Goal: Task Accomplishment & Management: Manage account settings

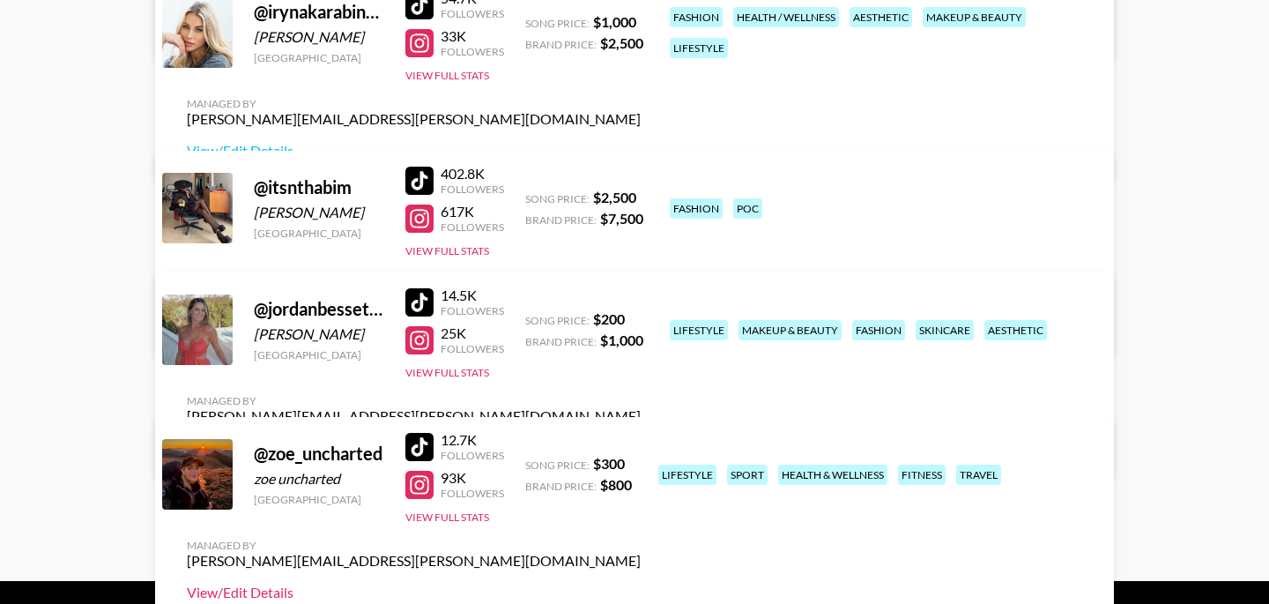
scroll to position [716, 0]
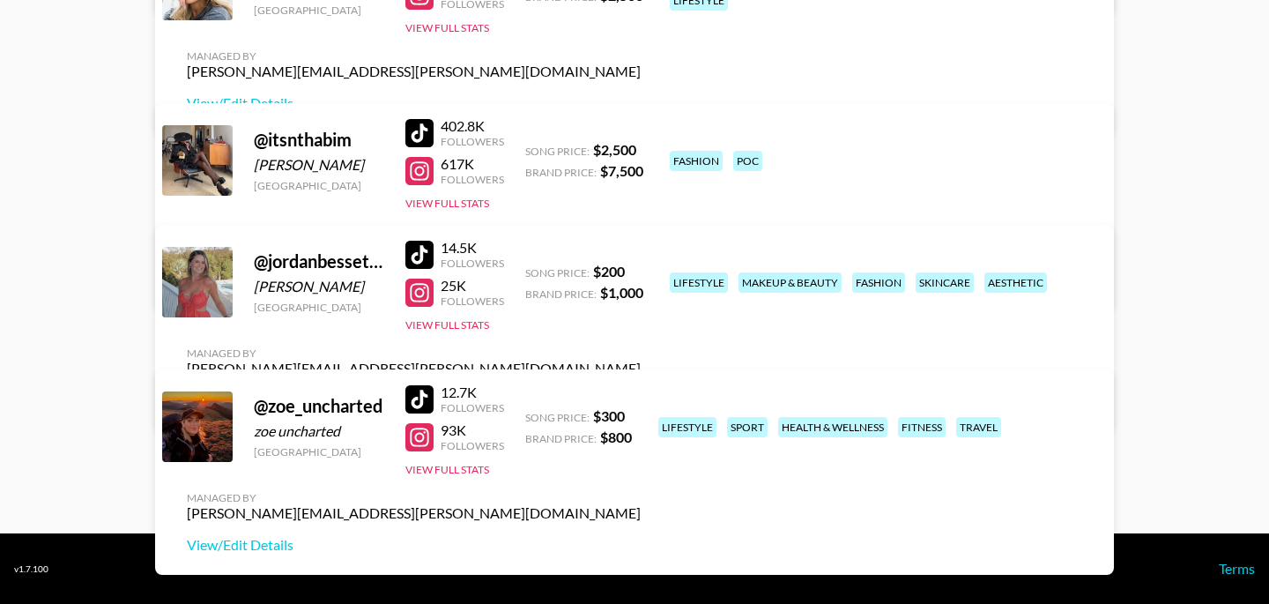
click at [641, 391] on link "View/Edit Details" at bounding box center [414, 400] width 454 height 18
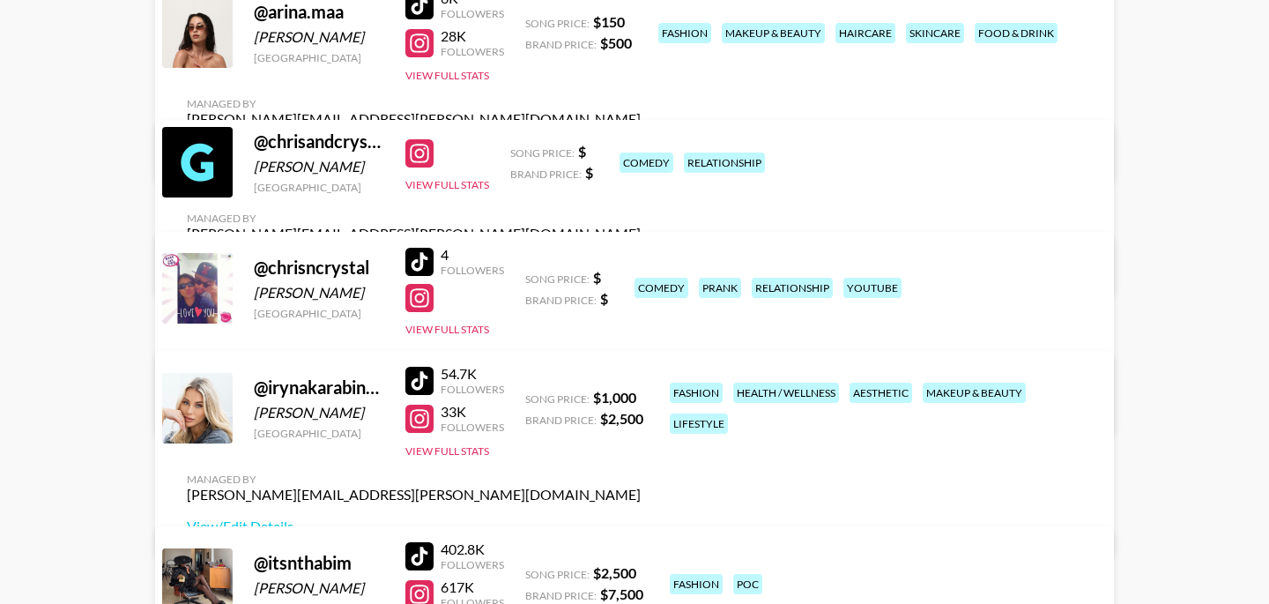
scroll to position [291, 0]
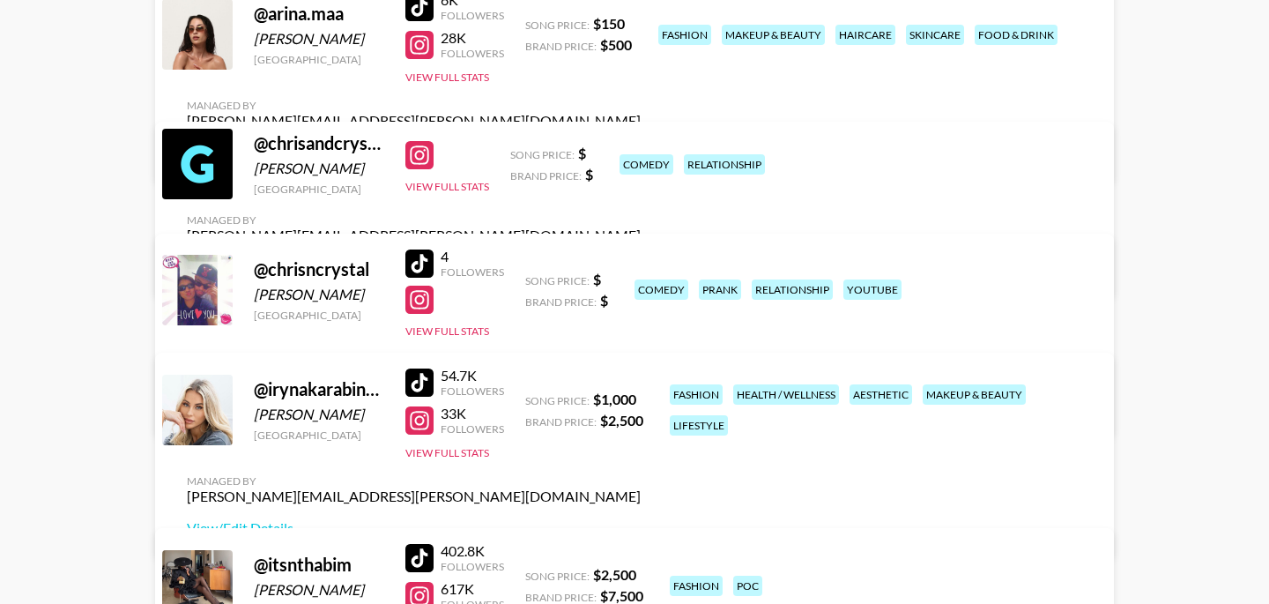
click at [641, 144] on link "View/Edit Details" at bounding box center [414, 153] width 454 height 18
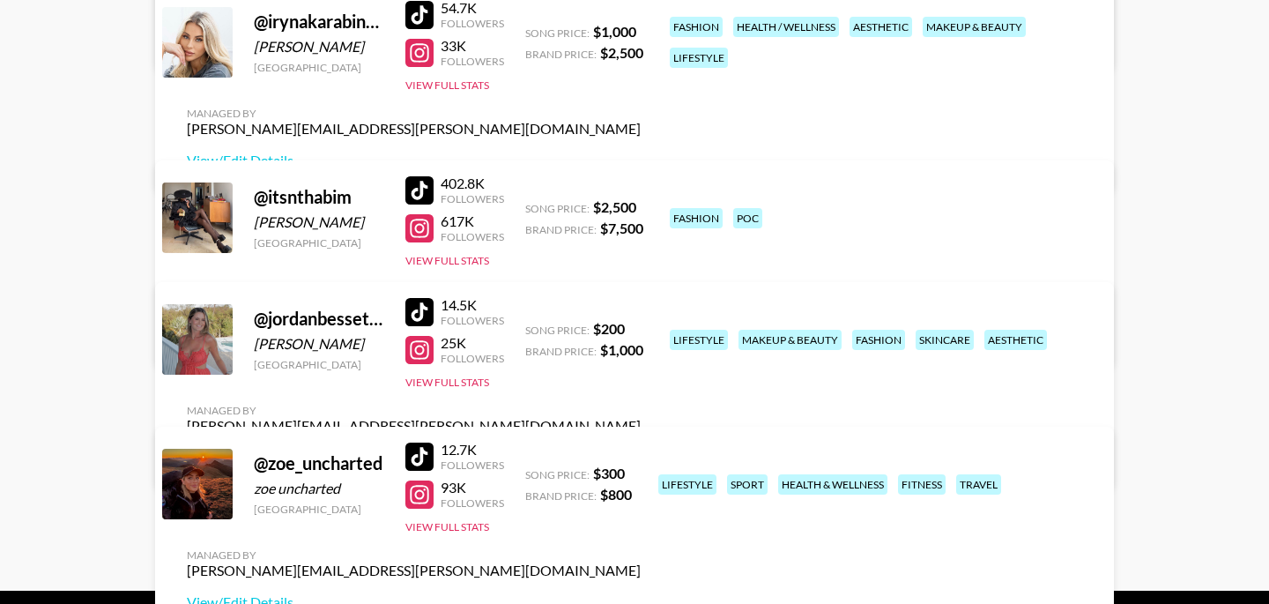
scroll to position [662, 0]
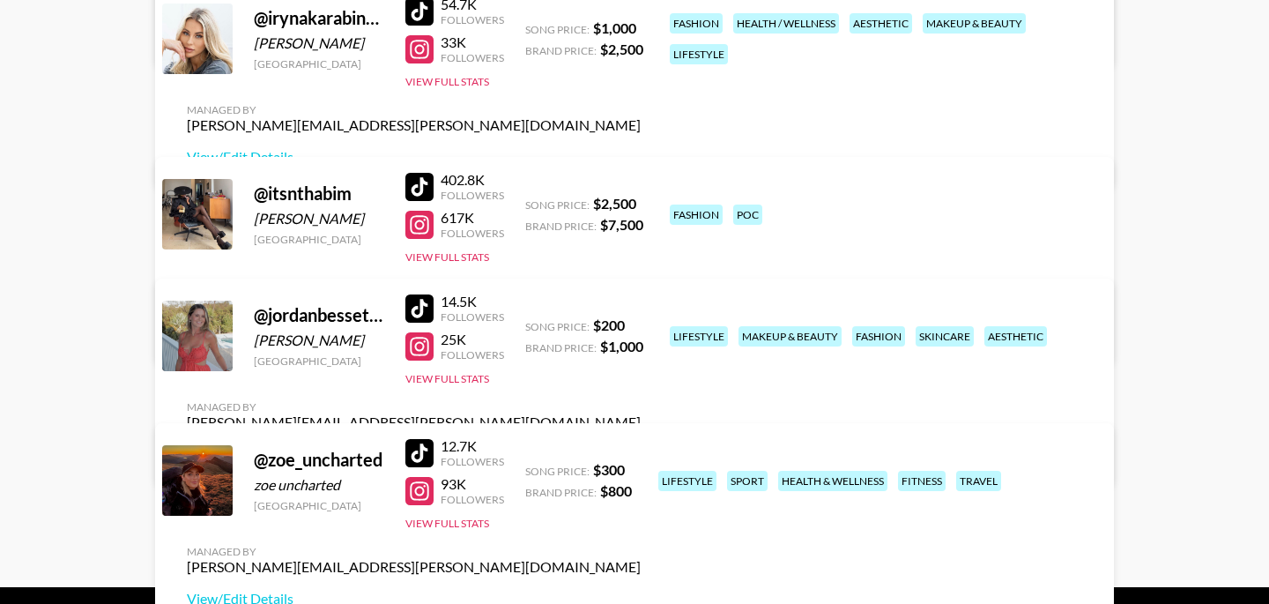
click at [641, 445] on link "View/Edit Details" at bounding box center [414, 454] width 454 height 18
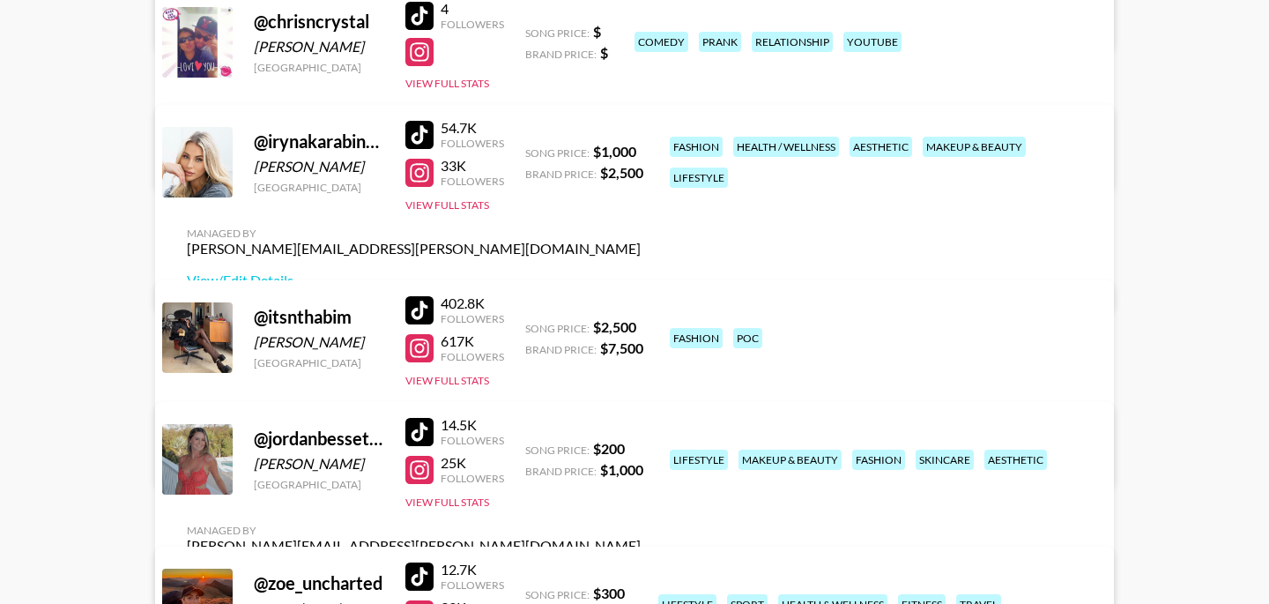
scroll to position [518, 0]
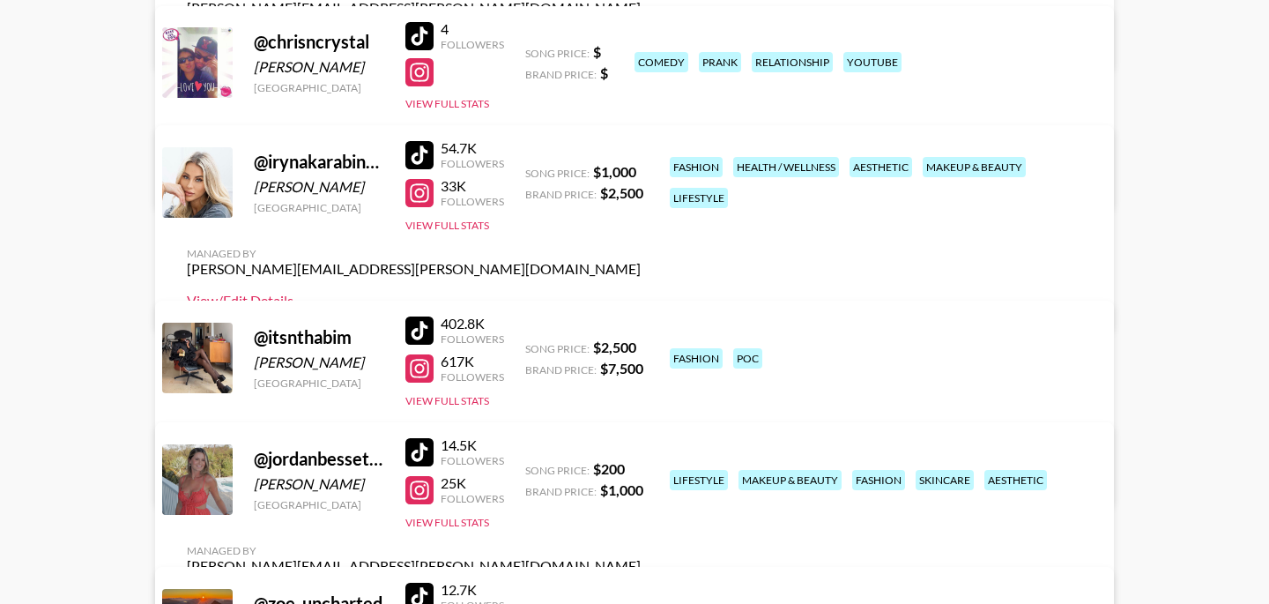
click at [641, 292] on link "View/Edit Details" at bounding box center [414, 301] width 454 height 18
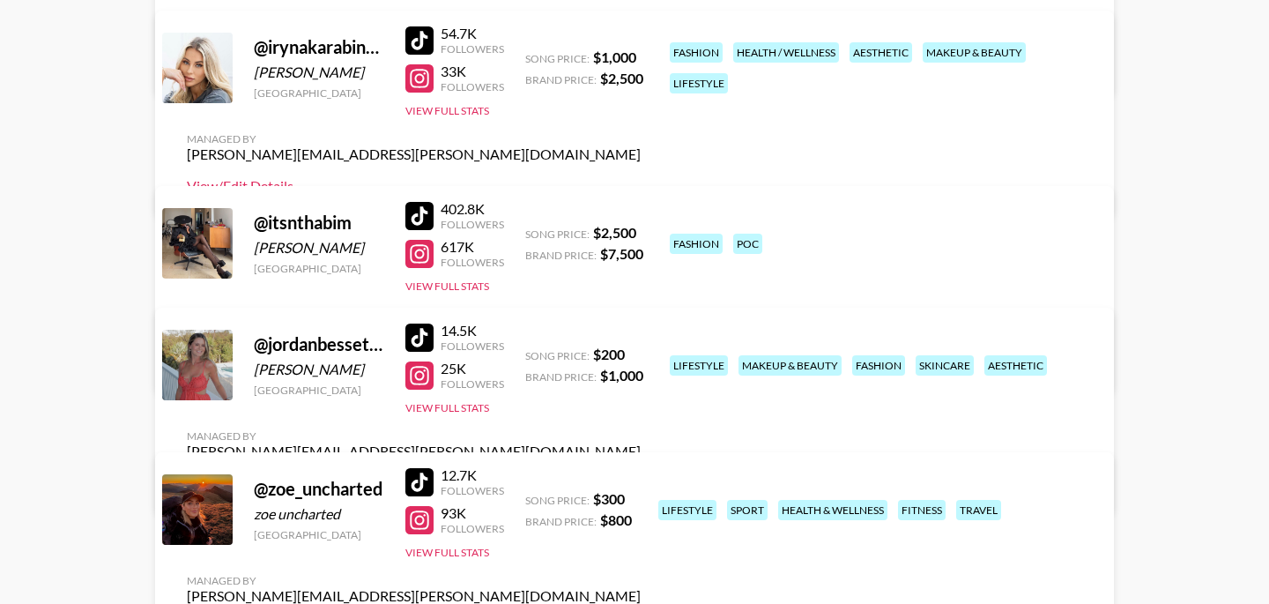
scroll to position [716, 0]
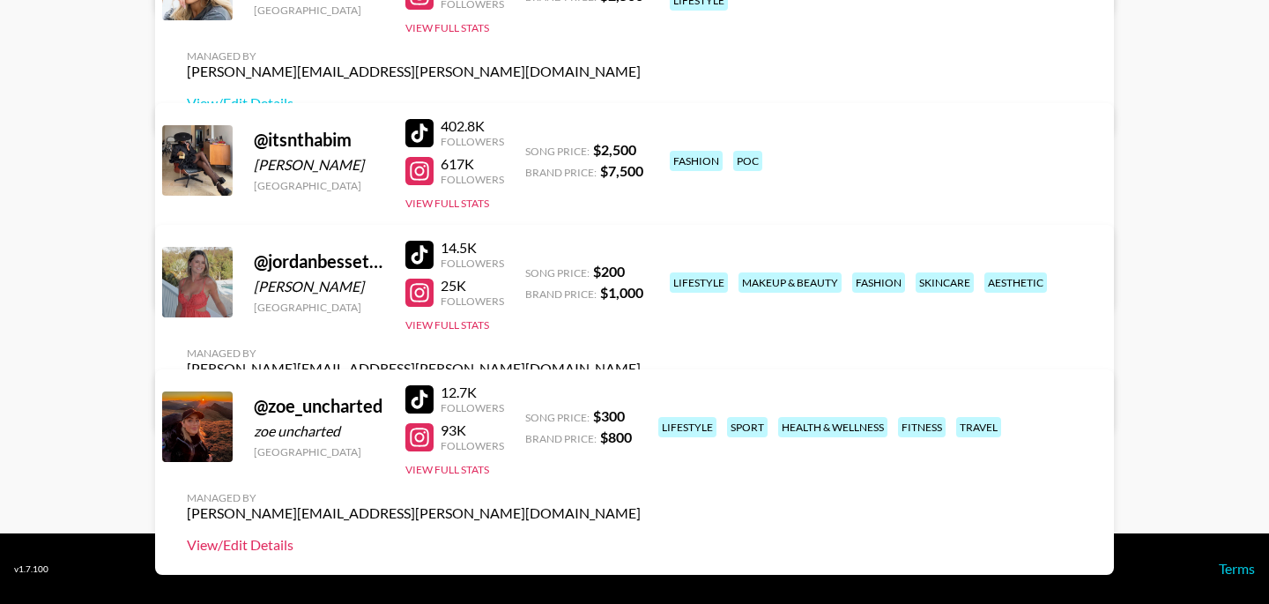
click at [641, 536] on link "View/Edit Details" at bounding box center [414, 545] width 454 height 18
click at [655, 211] on div "Managed By bernadine.vanniekerk@grail-talent.com View/Edit Details" at bounding box center [414, 256] width 482 height 91
click at [641, 270] on link "View/Edit Details" at bounding box center [414, 279] width 454 height 18
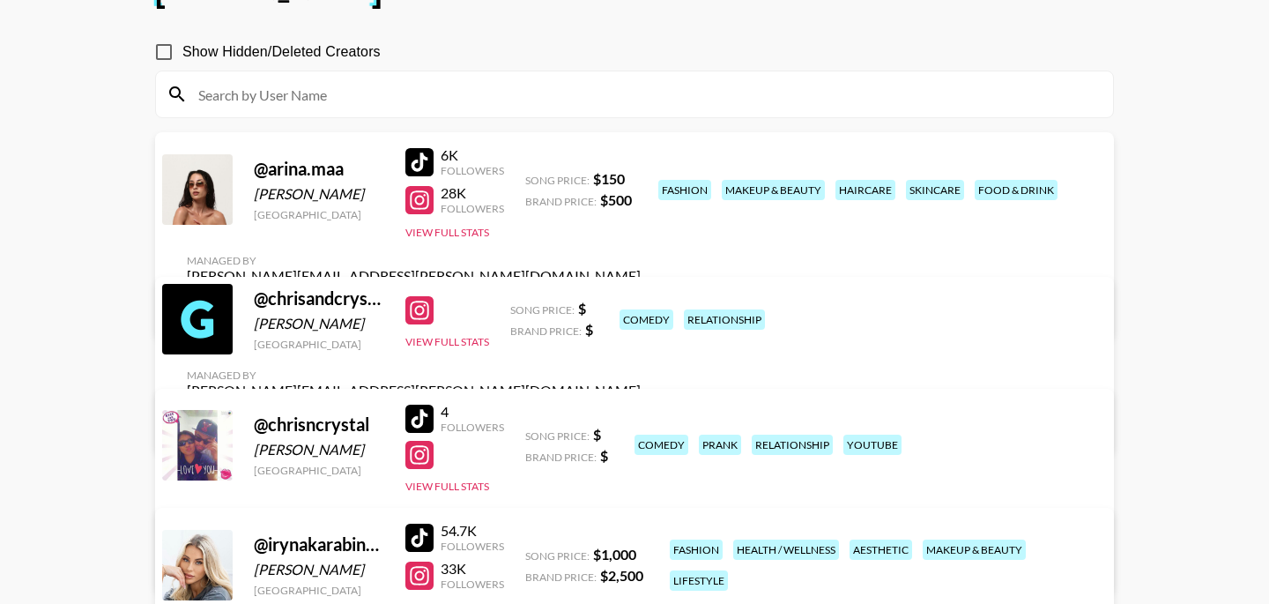
scroll to position [137, 0]
click at [641, 298] on link "View/Edit Details" at bounding box center [414, 307] width 454 height 18
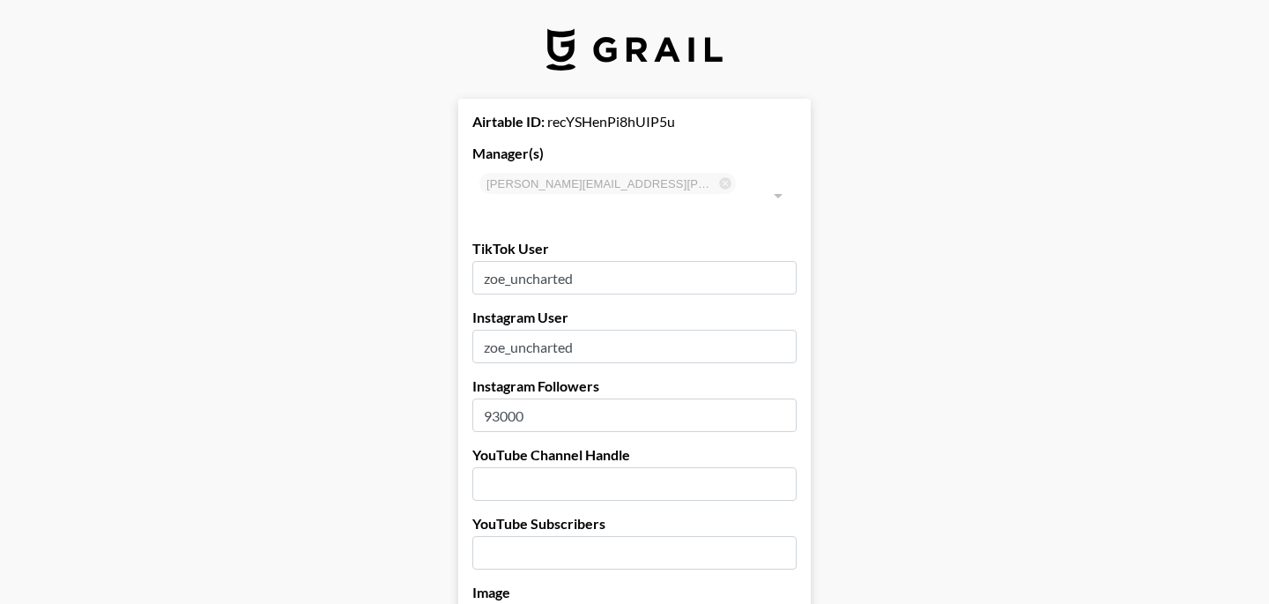
select select "USD"
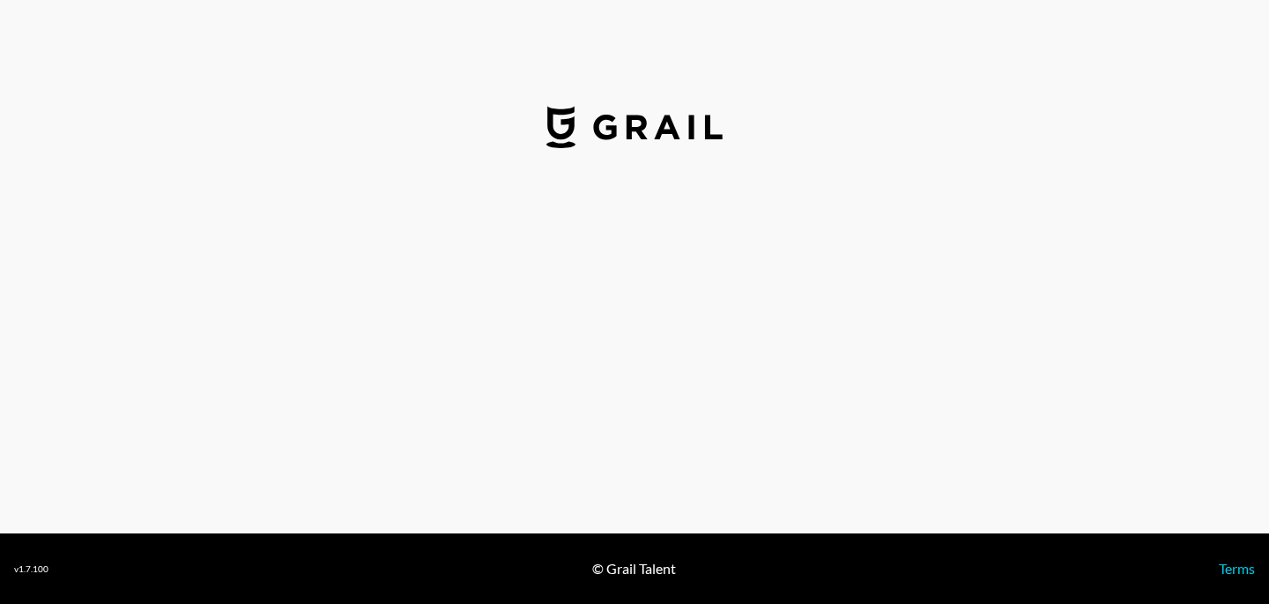
select select "USD"
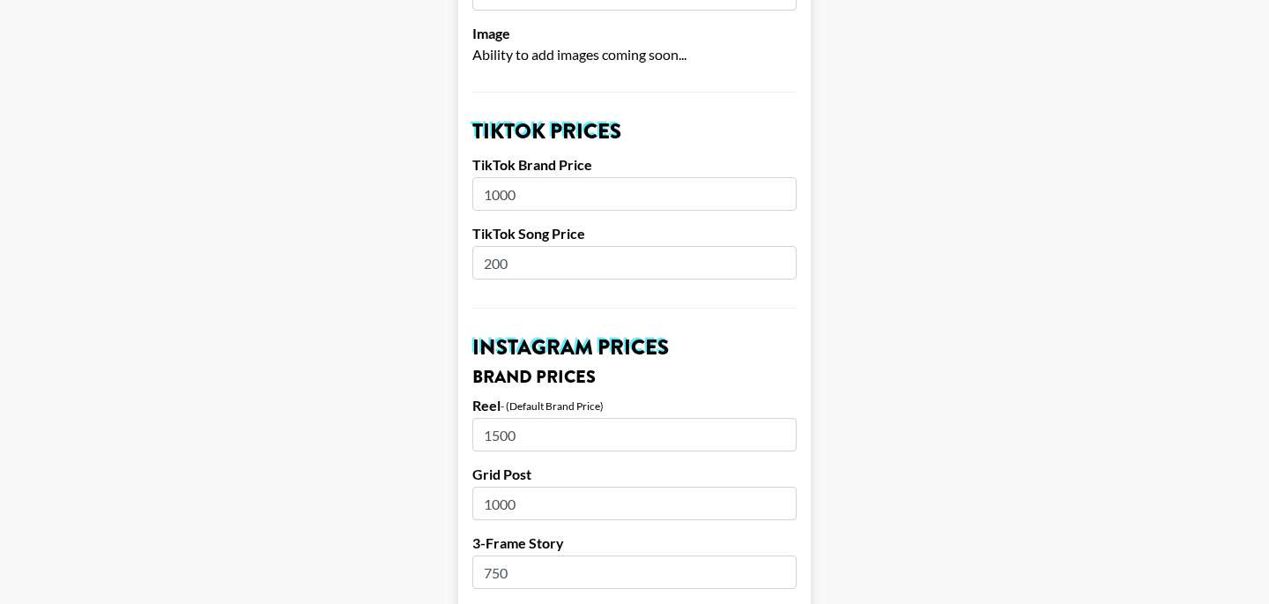
scroll to position [568, 0]
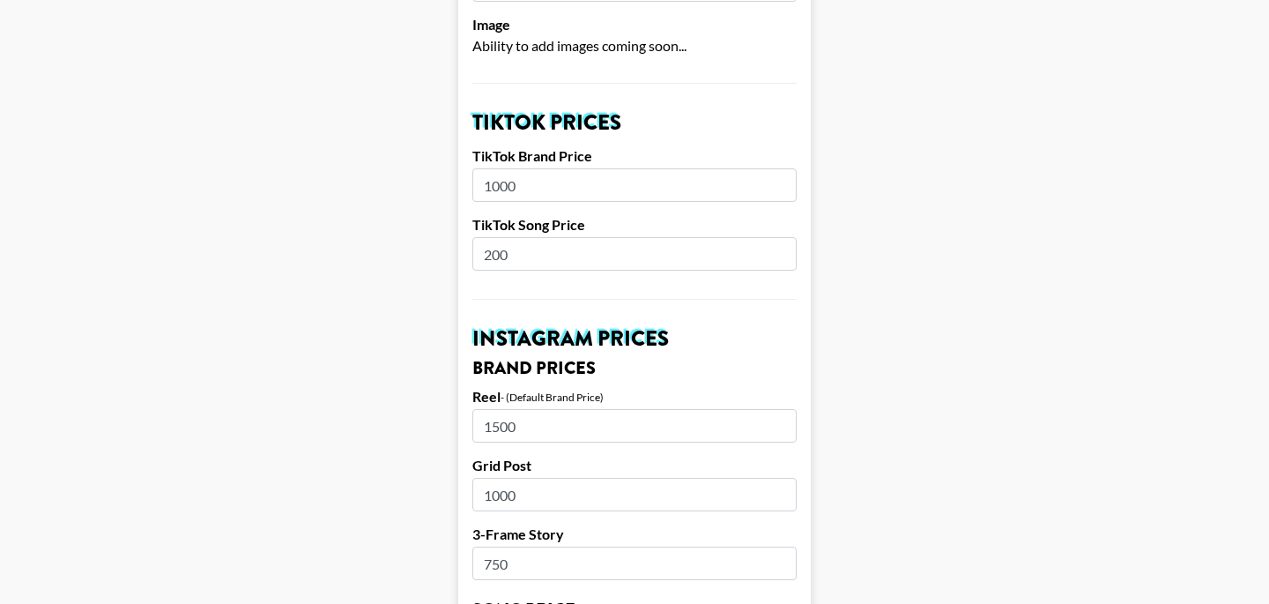
drag, startPoint x: 530, startPoint y: 160, endPoint x: 434, endPoint y: 158, distance: 96.1
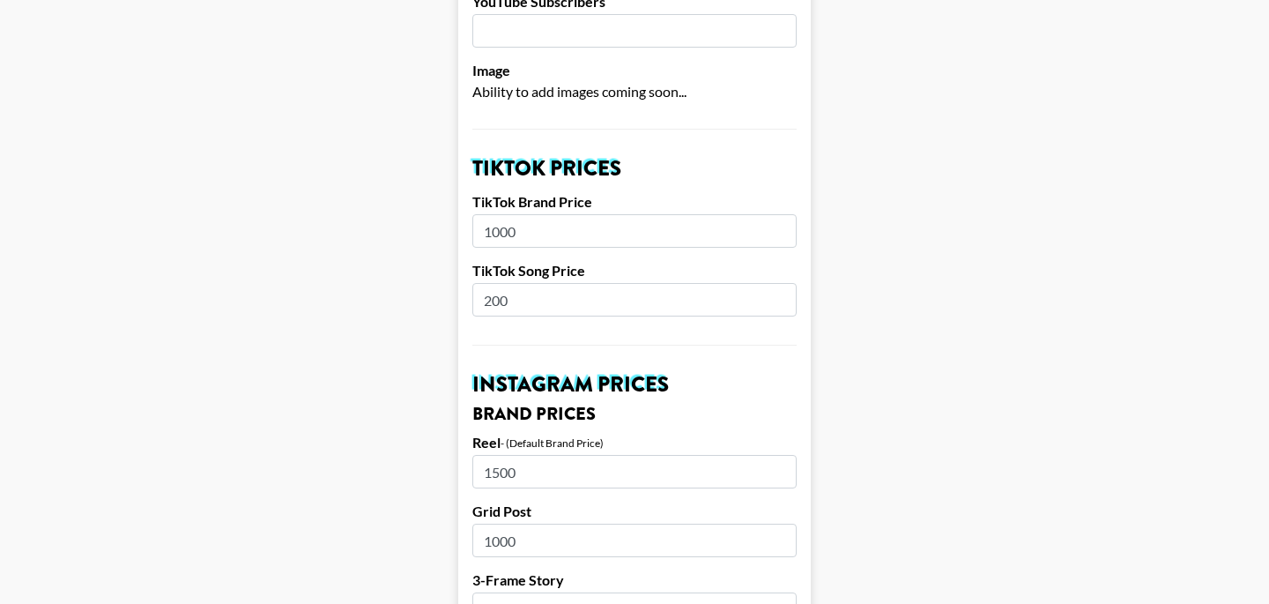
scroll to position [493, 0]
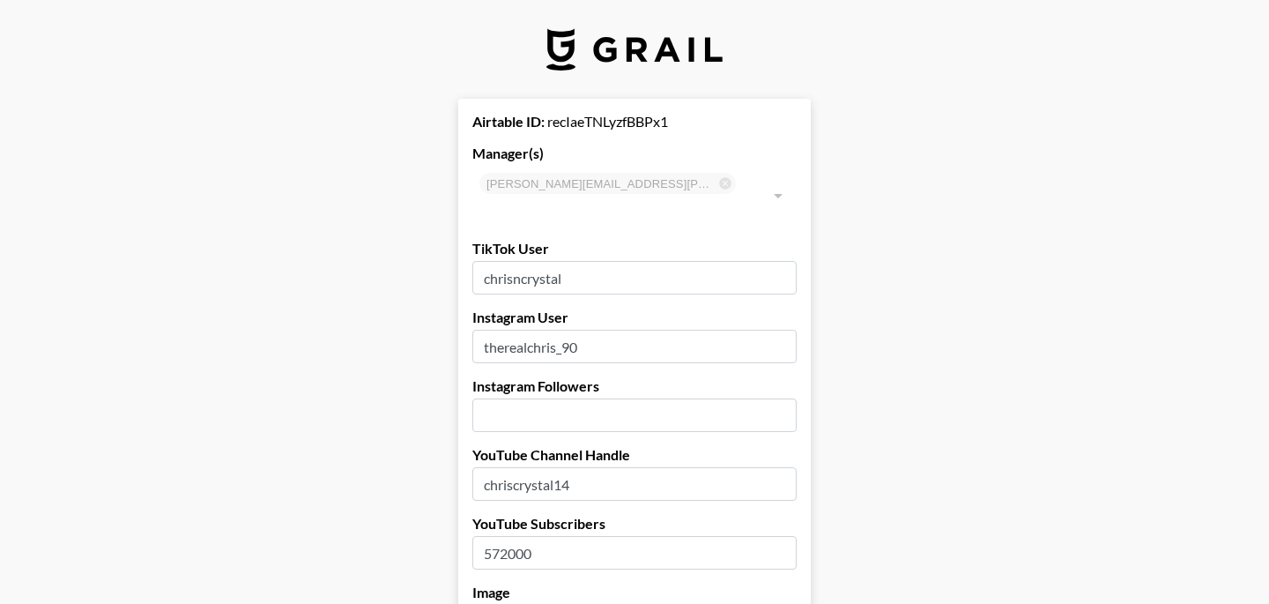
select select "USD"
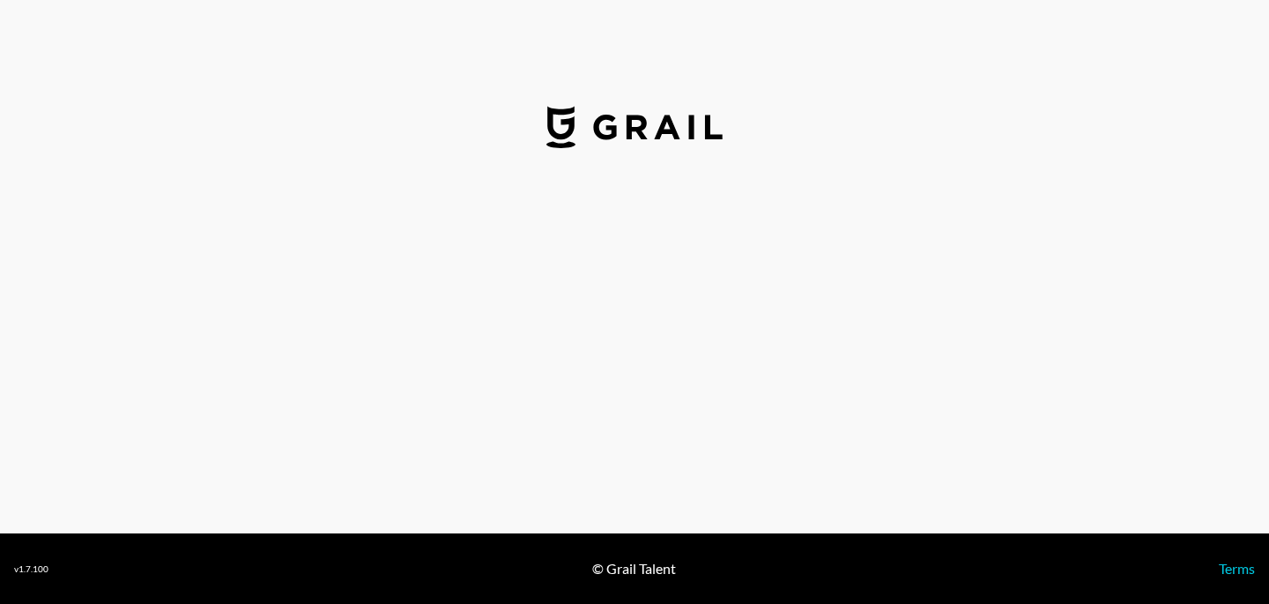
select select "USD"
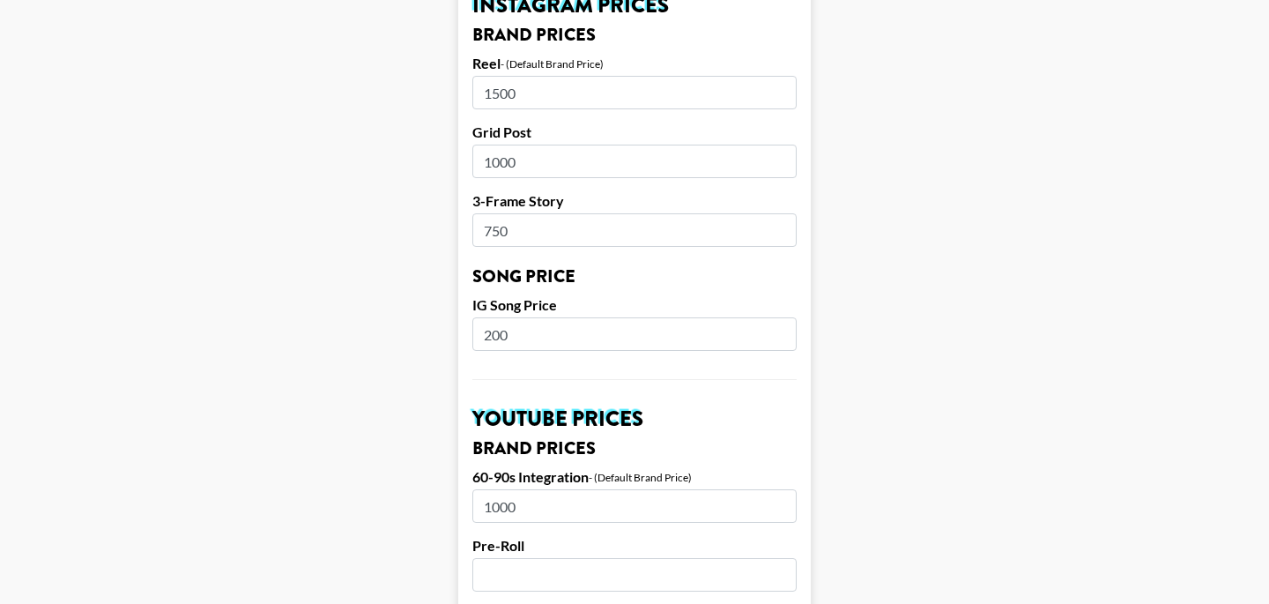
scroll to position [830, 0]
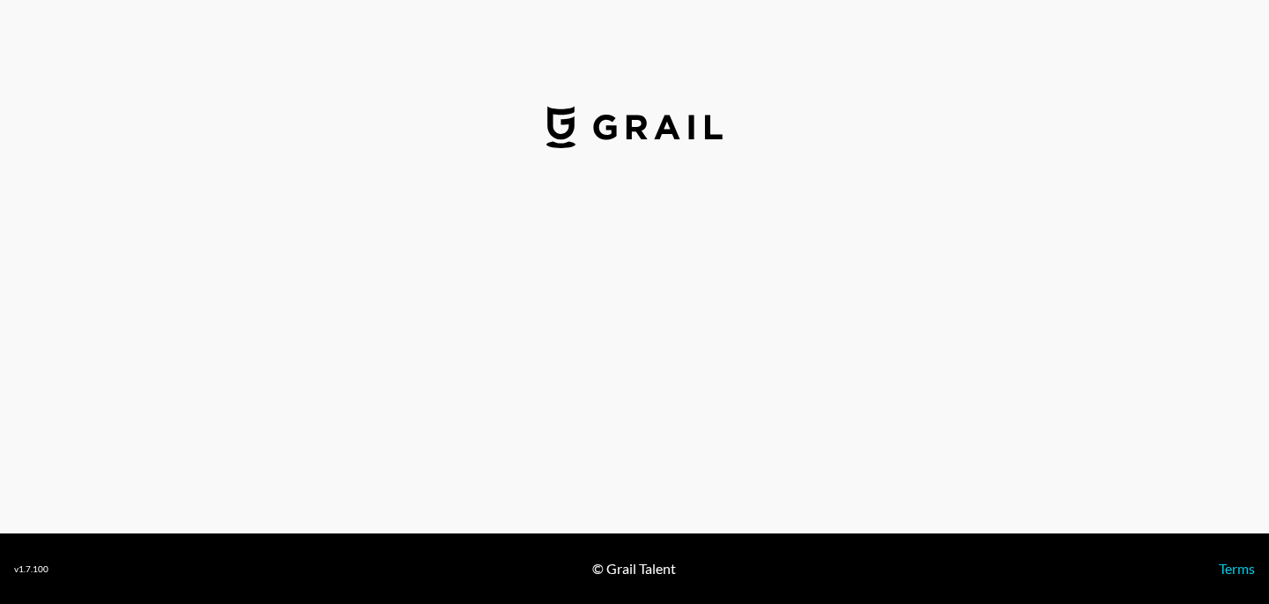
select select "USD"
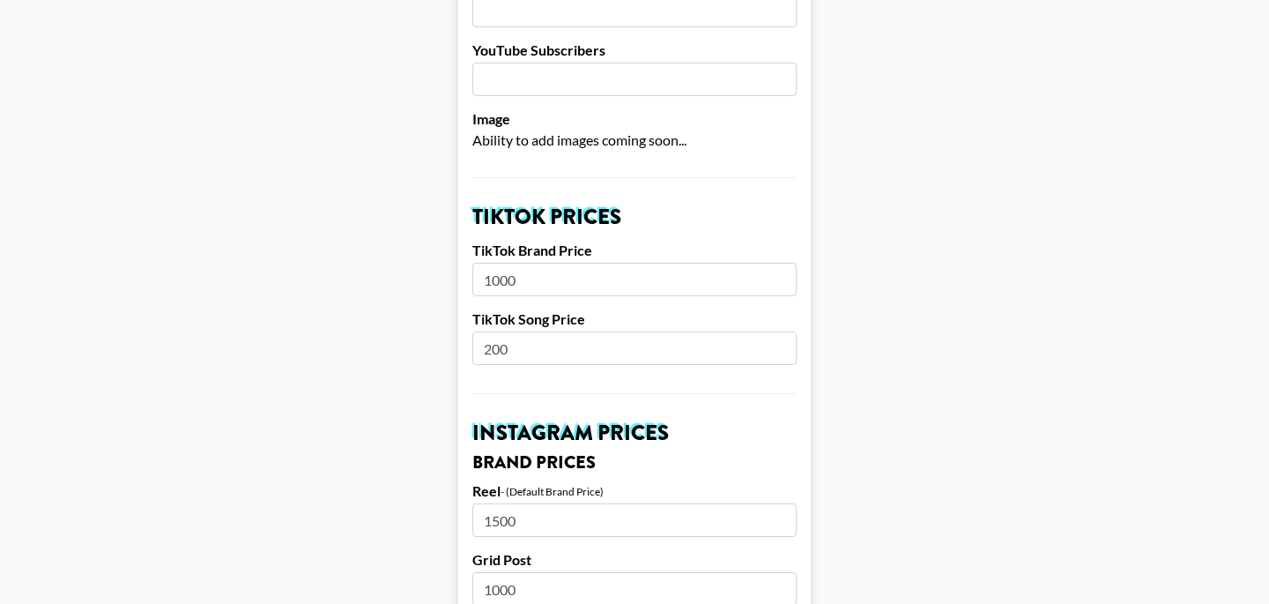
scroll to position [496, 0]
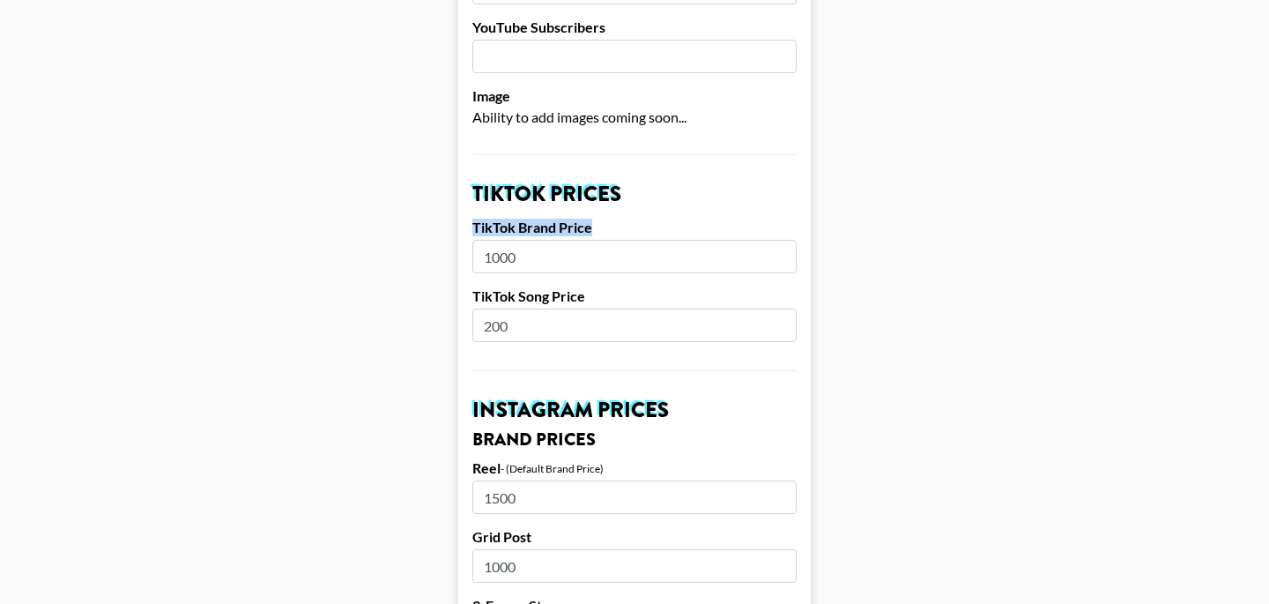
drag, startPoint x: 599, startPoint y: 196, endPoint x: 450, endPoint y: 205, distance: 149.2
copy label "TikTok Brand Price"
drag, startPoint x: 594, startPoint y: 277, endPoint x: 467, endPoint y: 264, distance: 127.5
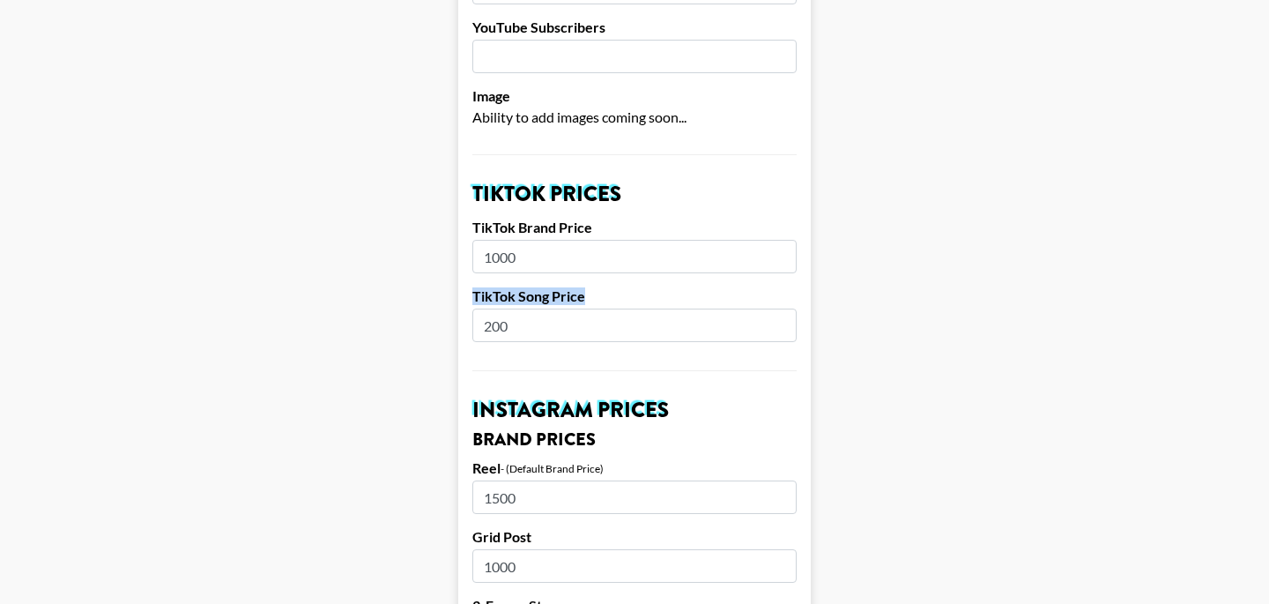
copy label "TikTok Song Price"
drag, startPoint x: 528, startPoint y: 233, endPoint x: 456, endPoint y: 233, distance: 72.3
drag, startPoint x: 552, startPoint y: 298, endPoint x: 474, endPoint y: 298, distance: 77.6
click at [474, 309] on input "200" at bounding box center [635, 325] width 324 height 33
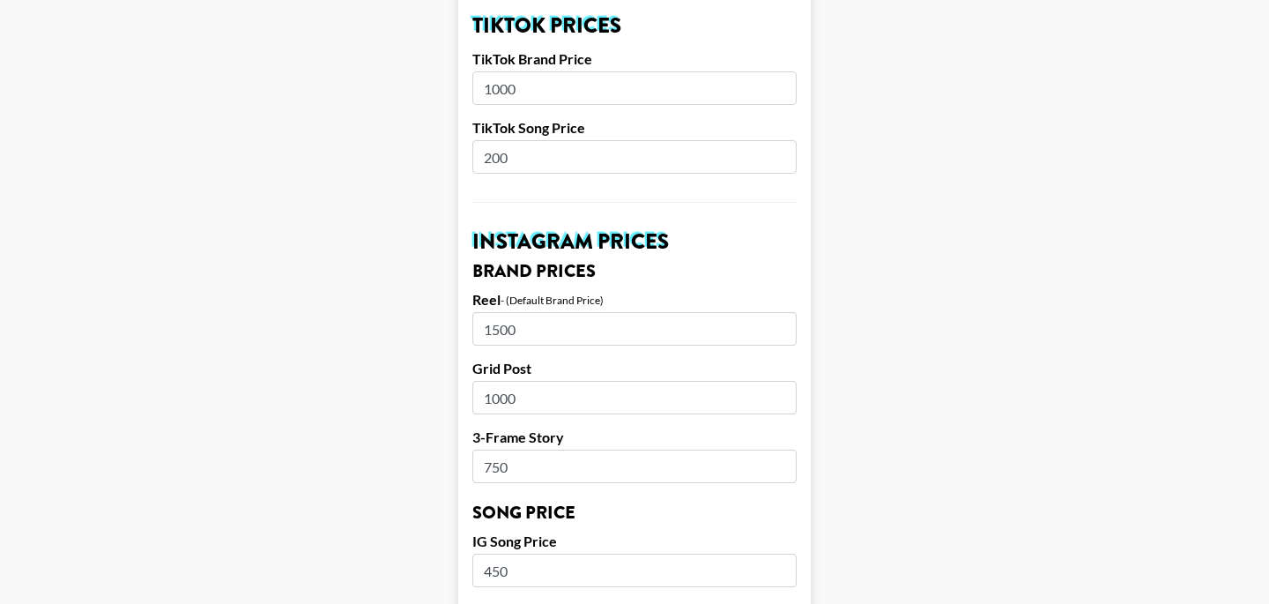
scroll to position [681, 0]
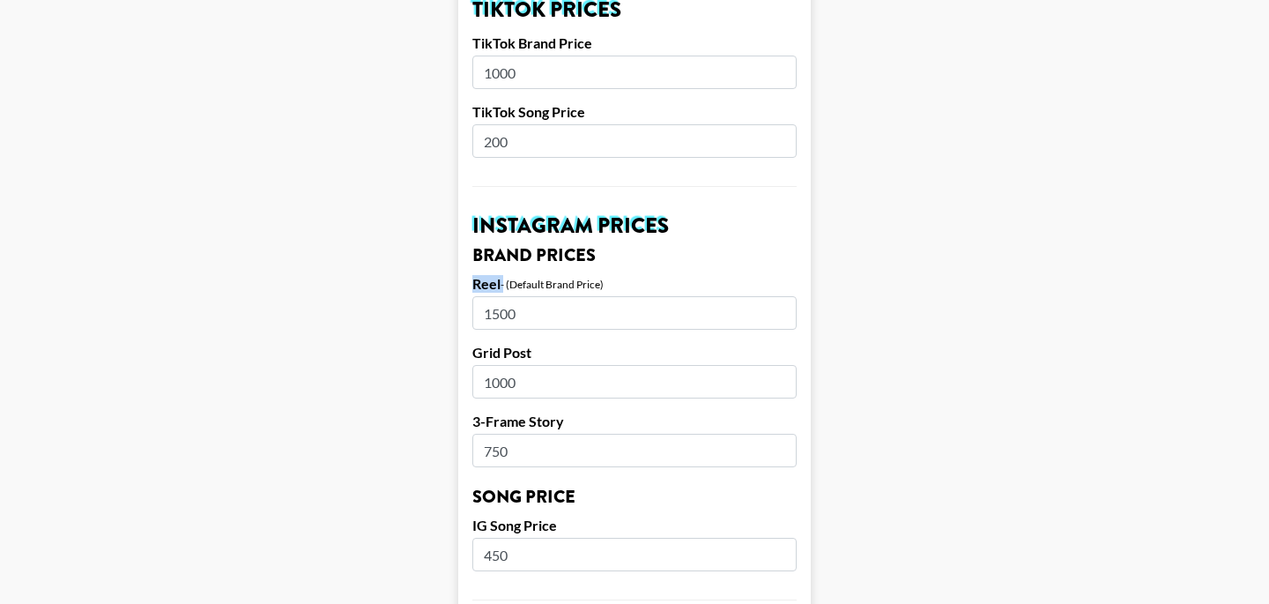
drag, startPoint x: 501, startPoint y: 258, endPoint x: 434, endPoint y: 255, distance: 67.1
click at [434, 257] on main "Airtable ID: recYFotV9O9flmiPJ Manager(s) bernadine.vanniekerk@grail-talent.com…" at bounding box center [634, 527] width 1241 height 2219
copy label "Reel"
drag, startPoint x: 537, startPoint y: 326, endPoint x: 473, endPoint y: 326, distance: 63.5
click at [473, 344] on label "Grid Post" at bounding box center [635, 353] width 324 height 18
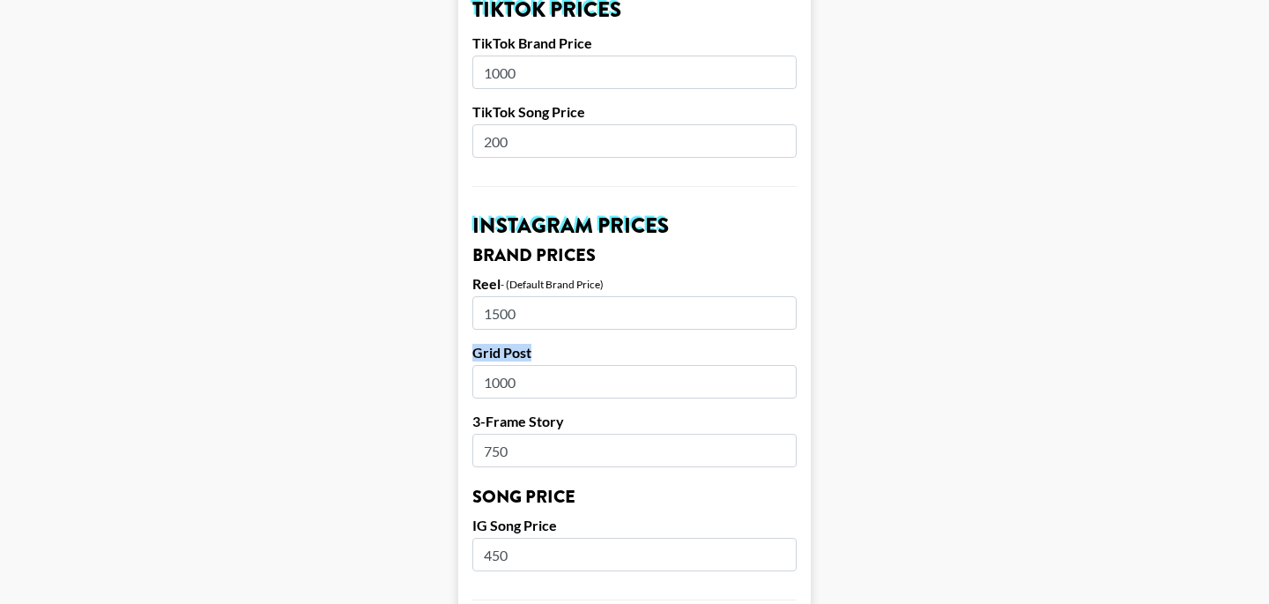
copy label "Grid Post"
drag, startPoint x: 581, startPoint y: 393, endPoint x: 453, endPoint y: 391, distance: 127.8
click at [453, 391] on main "Airtable ID: recYFotV9O9flmiPJ Manager(s) bernadine.vanniekerk@grail-talent.com…" at bounding box center [634, 527] width 1241 height 2219
copy label "3-Frame Story"
drag, startPoint x: 523, startPoint y: 282, endPoint x: 475, endPoint y: 282, distance: 47.6
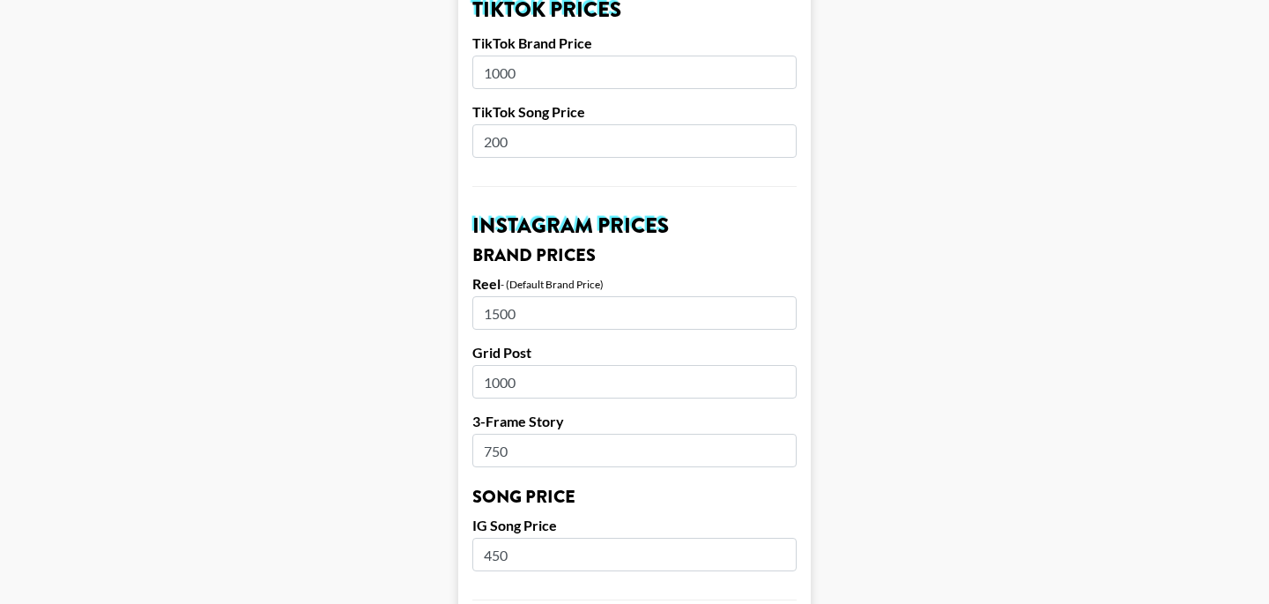
click at [475, 296] on input "1500" at bounding box center [635, 312] width 324 height 33
drag, startPoint x: 540, startPoint y: 361, endPoint x: 449, endPoint y: 361, distance: 91.7
click at [449, 361] on main "Airtable ID: recYFotV9O9flmiPJ Manager(s) bernadine.vanniekerk@grail-talent.com…" at bounding box center [634, 527] width 1241 height 2219
drag, startPoint x: 543, startPoint y: 428, endPoint x: 404, endPoint y: 423, distance: 139.4
click at [404, 423] on main "Airtable ID: recYFotV9O9flmiPJ Manager(s) bernadine.vanniekerk@grail-talent.com…" at bounding box center [634, 527] width 1241 height 2219
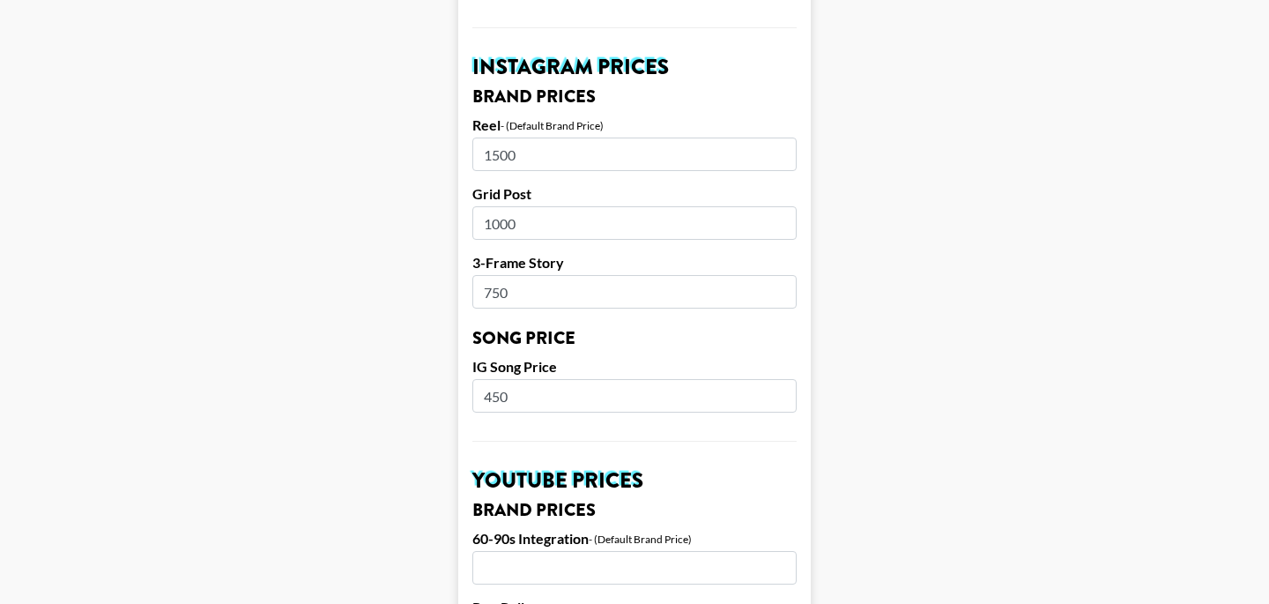
scroll to position [955, 0]
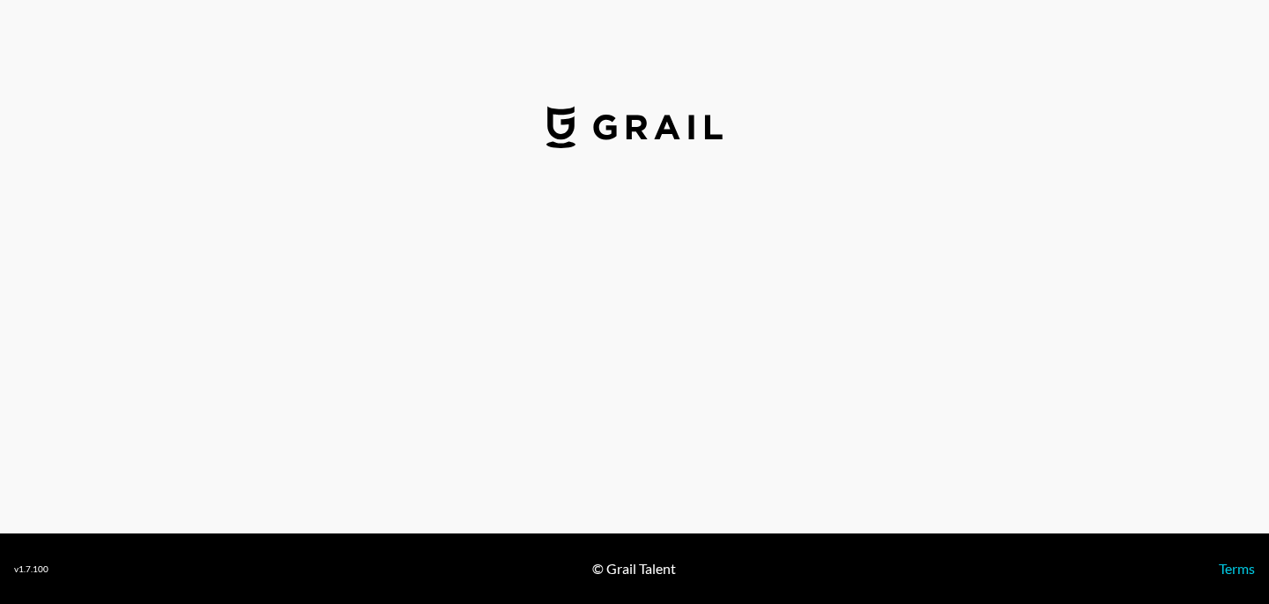
select select "USD"
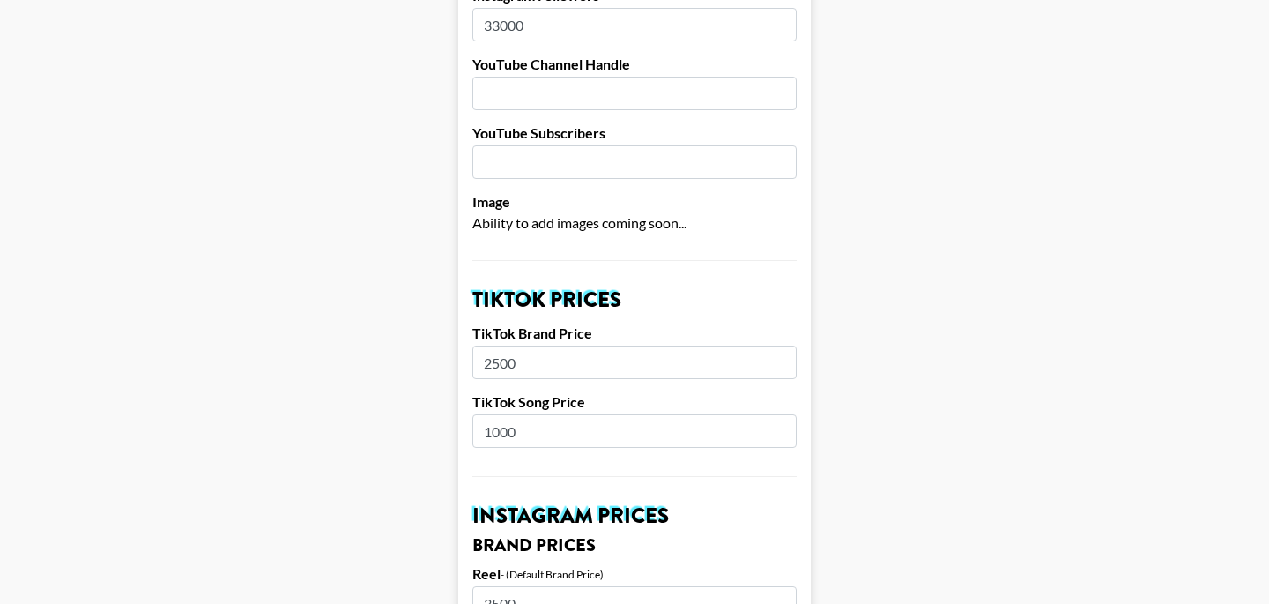
scroll to position [390, 0]
drag, startPoint x: 540, startPoint y: 347, endPoint x: 448, endPoint y: 323, distance: 95.8
drag, startPoint x: 535, startPoint y: 406, endPoint x: 454, endPoint y: 403, distance: 81.2
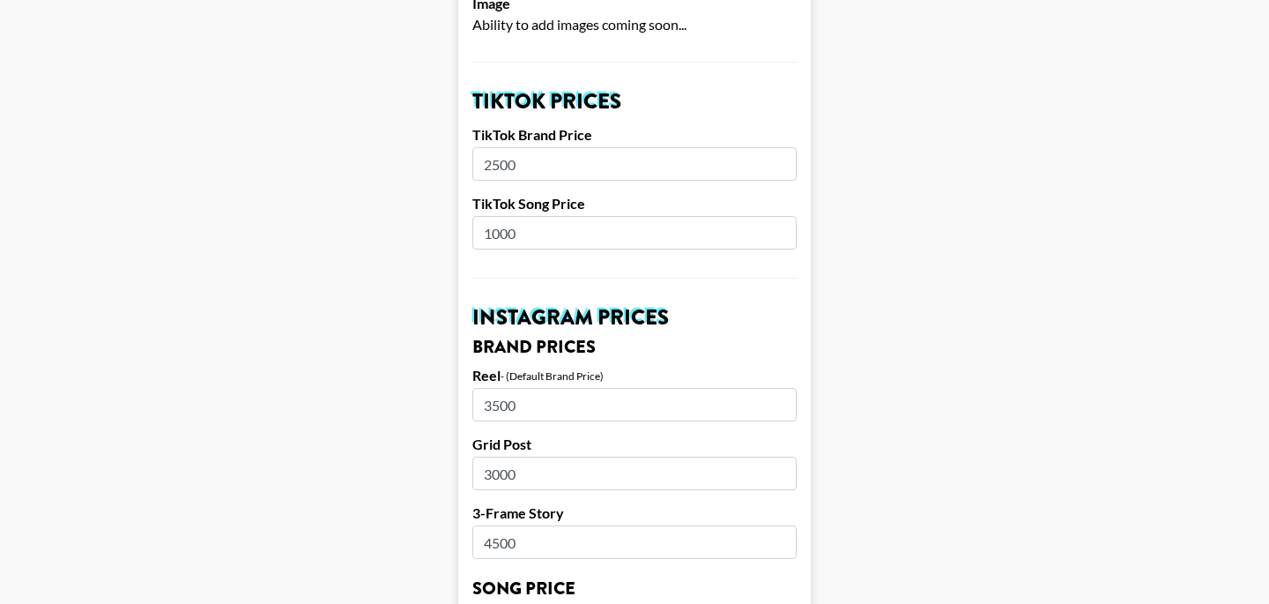
scroll to position [622, 0]
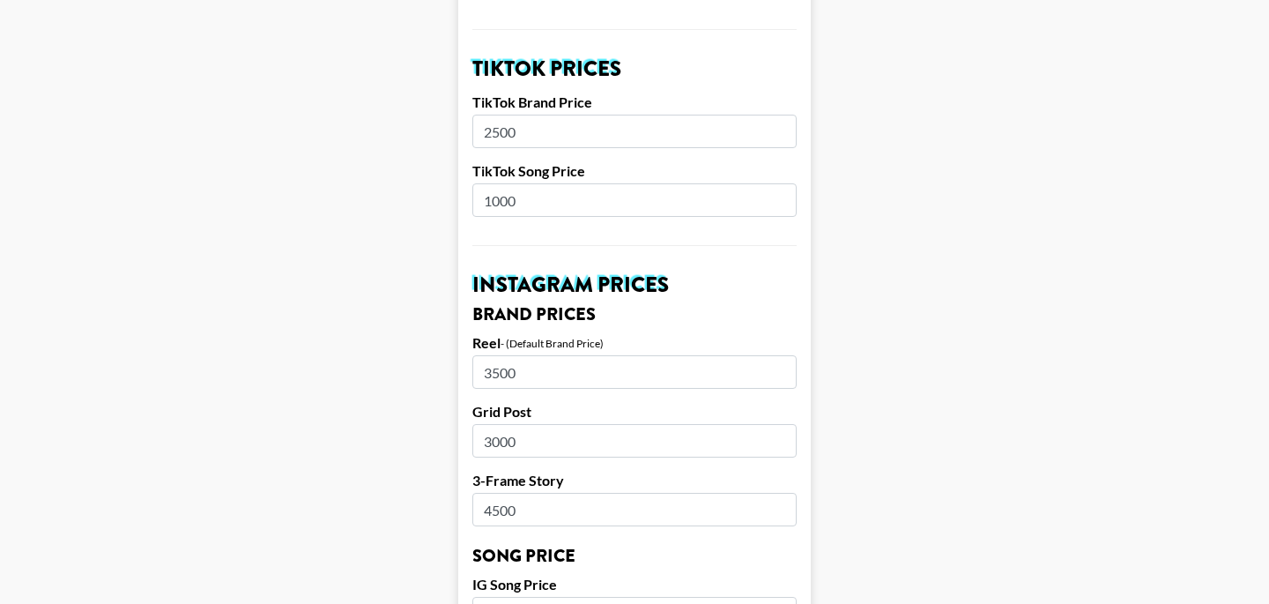
drag, startPoint x: 531, startPoint y: 352, endPoint x: 396, endPoint y: 351, distance: 134.9
click at [396, 351] on main "Airtable ID: recVyDMz129oFpvDL Manager(s) bernadine.vanniekerk@grail-talent.com…" at bounding box center [634, 586] width 1241 height 2219
drag, startPoint x: 542, startPoint y: 415, endPoint x: 422, endPoint y: 411, distance: 120.0
click at [422, 411] on main "Airtable ID: recVyDMz129oFpvDL Manager(s) bernadine.vanniekerk@grail-talent.com…" at bounding box center [634, 586] width 1241 height 2219
drag, startPoint x: 547, startPoint y: 488, endPoint x: 421, endPoint y: 477, distance: 126.5
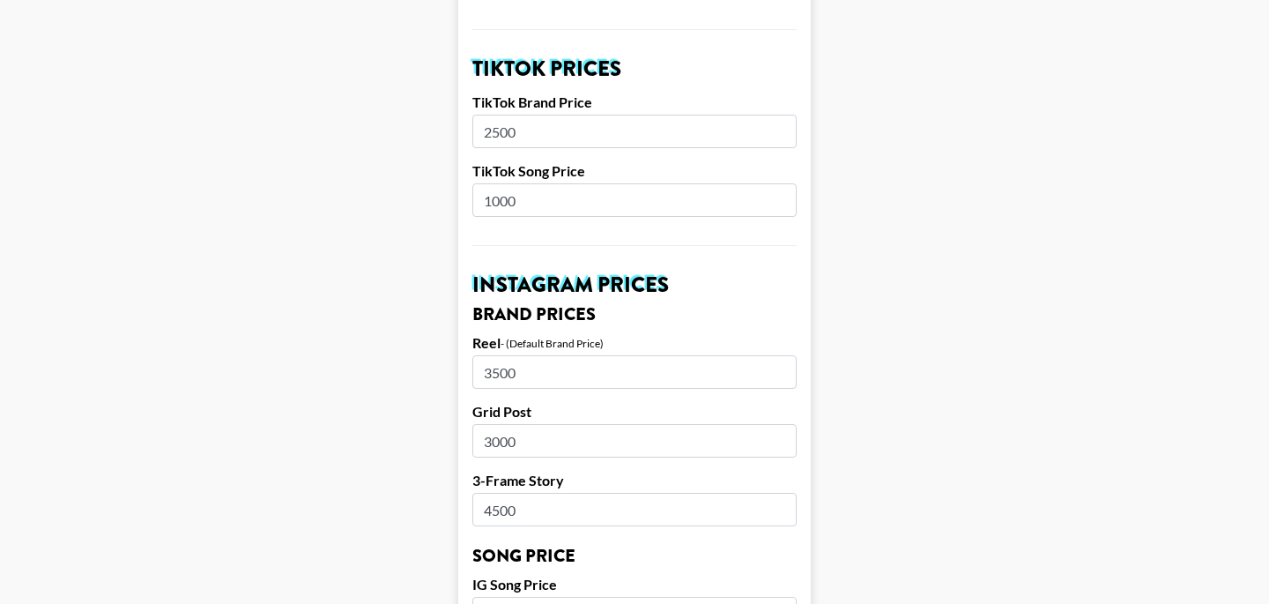
click at [421, 477] on main "Airtable ID: recVyDMz129oFpvDL Manager(s) bernadine.vanniekerk@grail-talent.com…" at bounding box center [634, 586] width 1241 height 2219
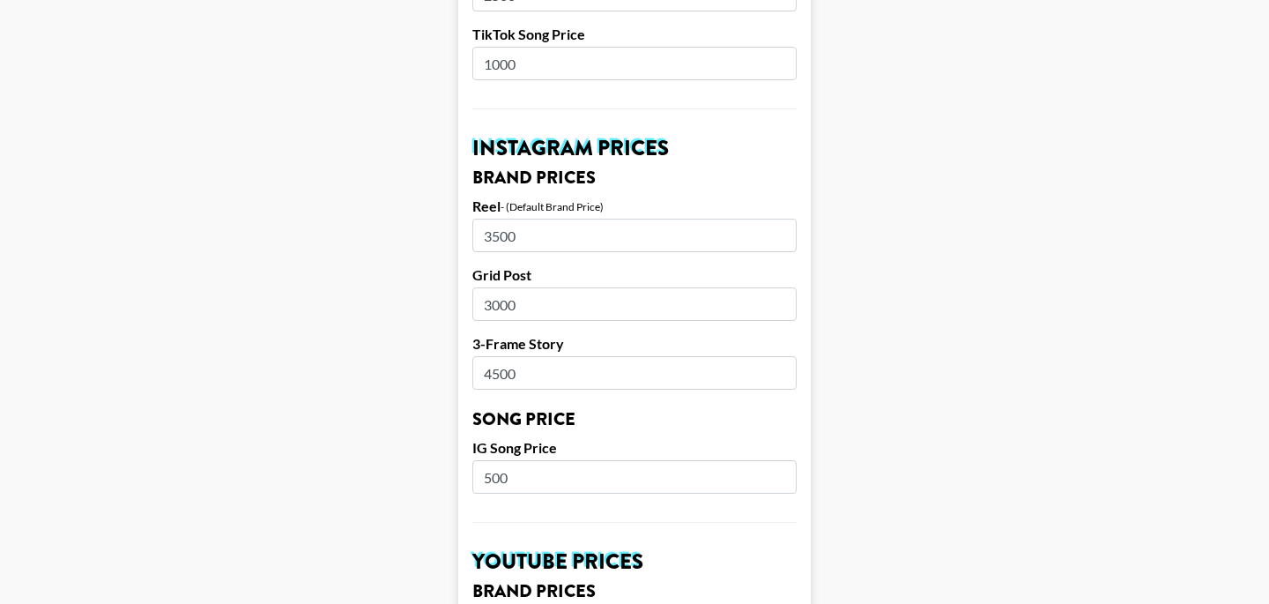
scroll to position [756, 0]
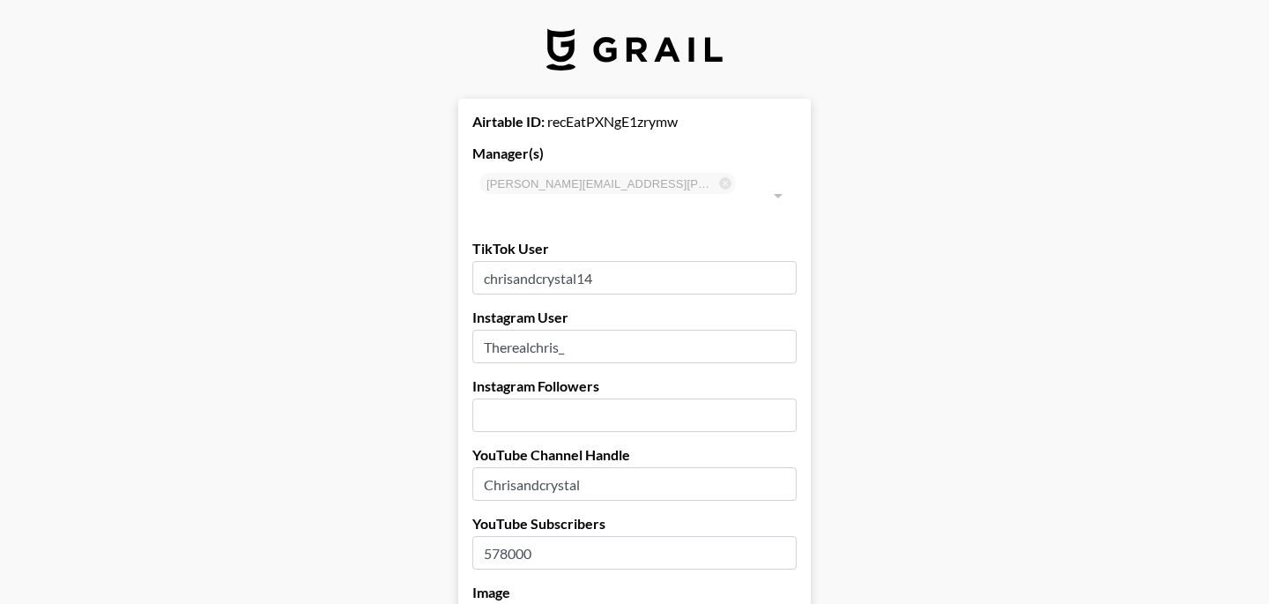
select select "USD"
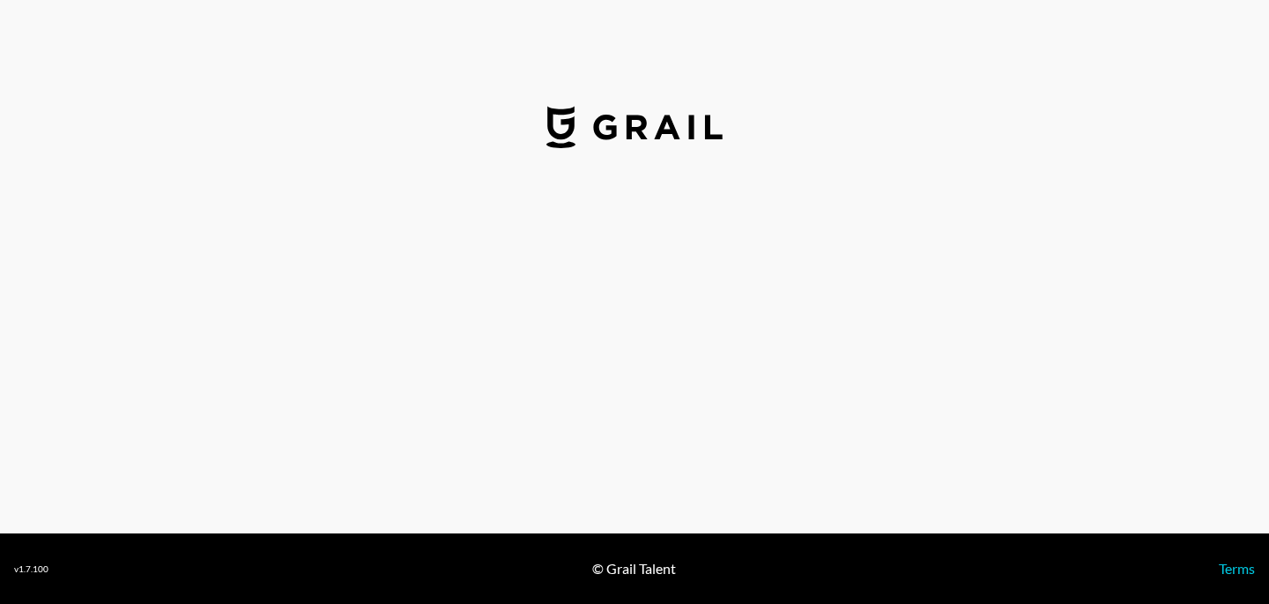
select select "USD"
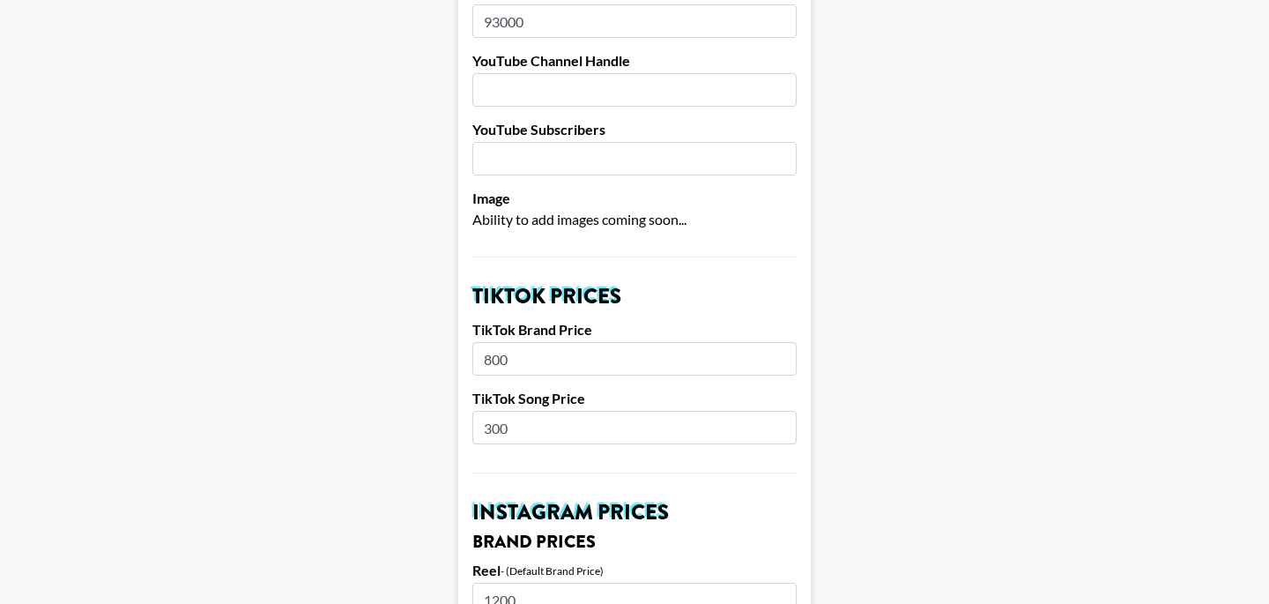
scroll to position [402, 0]
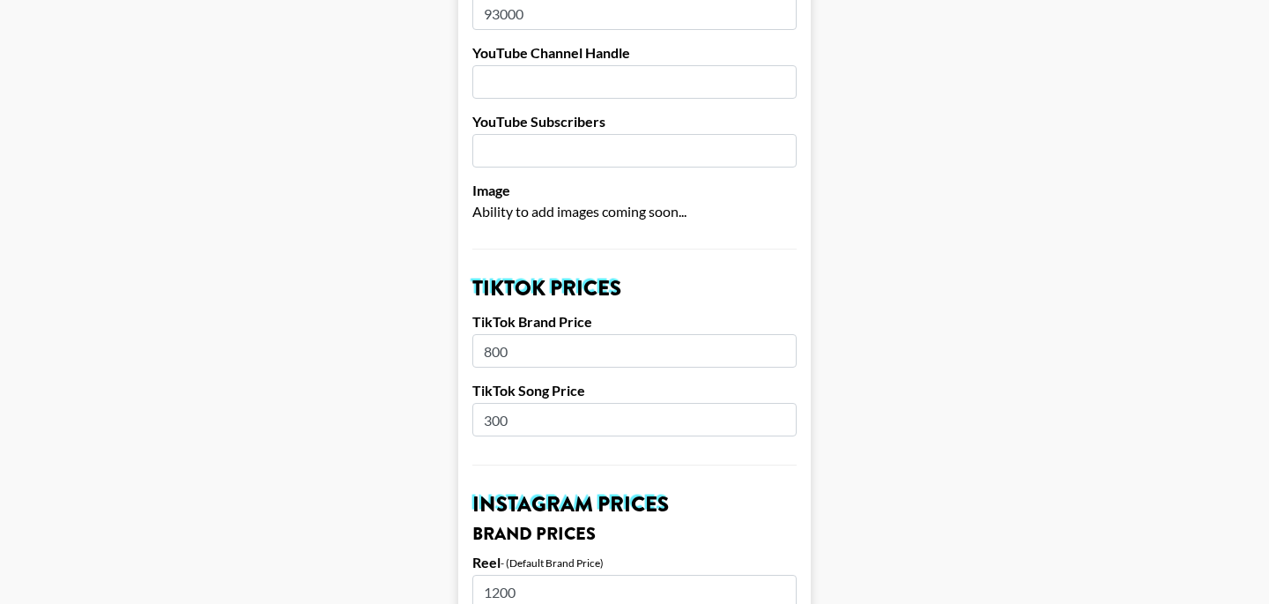
drag, startPoint x: 527, startPoint y: 334, endPoint x: 467, endPoint y: 332, distance: 60.0
drag, startPoint x: 550, startPoint y: 404, endPoint x: 454, endPoint y: 401, distance: 96.1
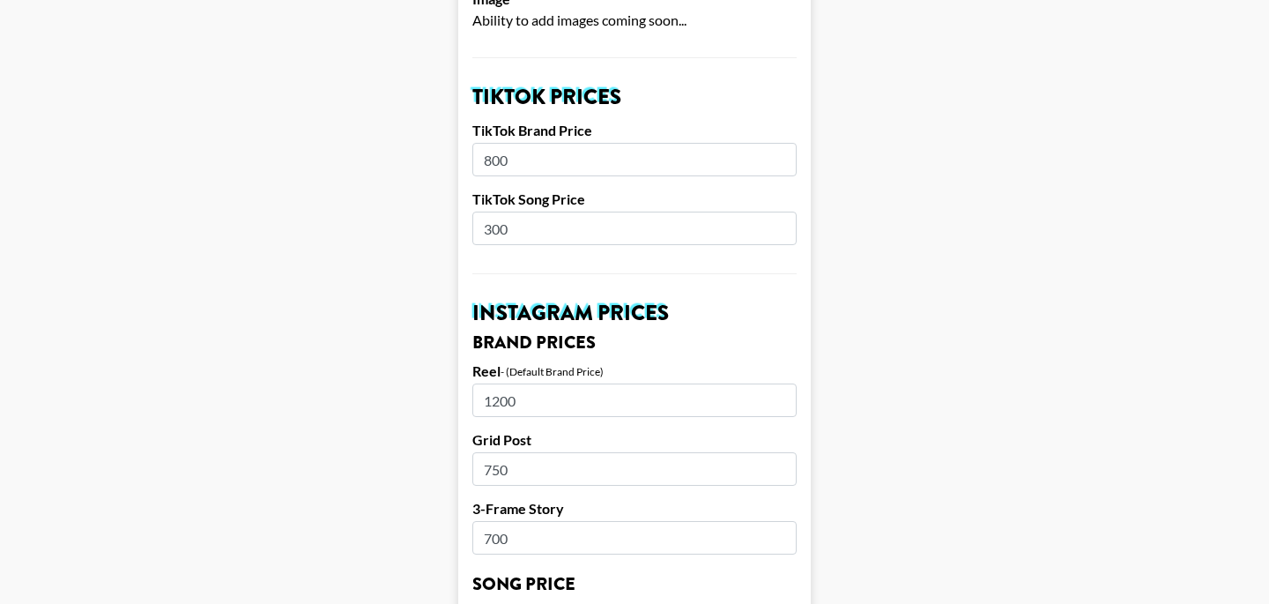
scroll to position [619, 0]
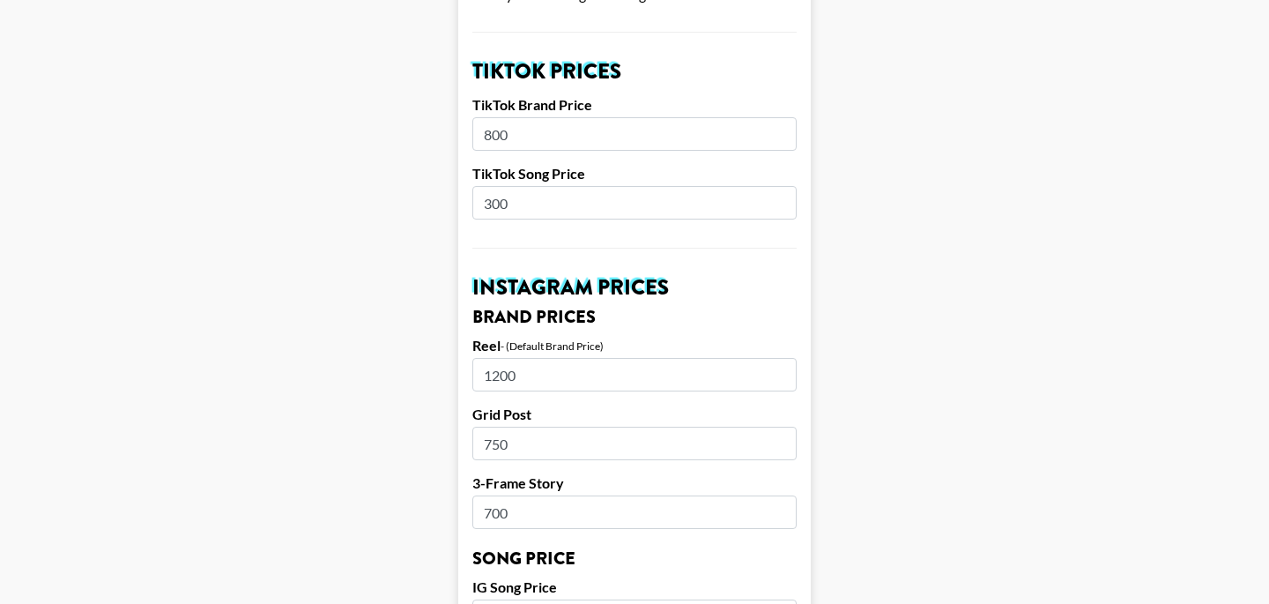
drag, startPoint x: 541, startPoint y: 347, endPoint x: 402, endPoint y: 337, distance: 139.7
click at [402, 337] on main "Airtable ID: recYSHenPi8hUIP5u Manager(s) bernadine.vanniekerk@grail-talent.com…" at bounding box center [634, 589] width 1241 height 2219
drag, startPoint x: 531, startPoint y: 427, endPoint x: 456, endPoint y: 427, distance: 74.9
click at [456, 427] on main "Airtable ID: recYSHenPi8hUIP5u Manager(s) bernadine.vanniekerk@grail-talent.com…" at bounding box center [634, 589] width 1241 height 2219
drag, startPoint x: 535, startPoint y: 479, endPoint x: 473, endPoint y: 479, distance: 62.6
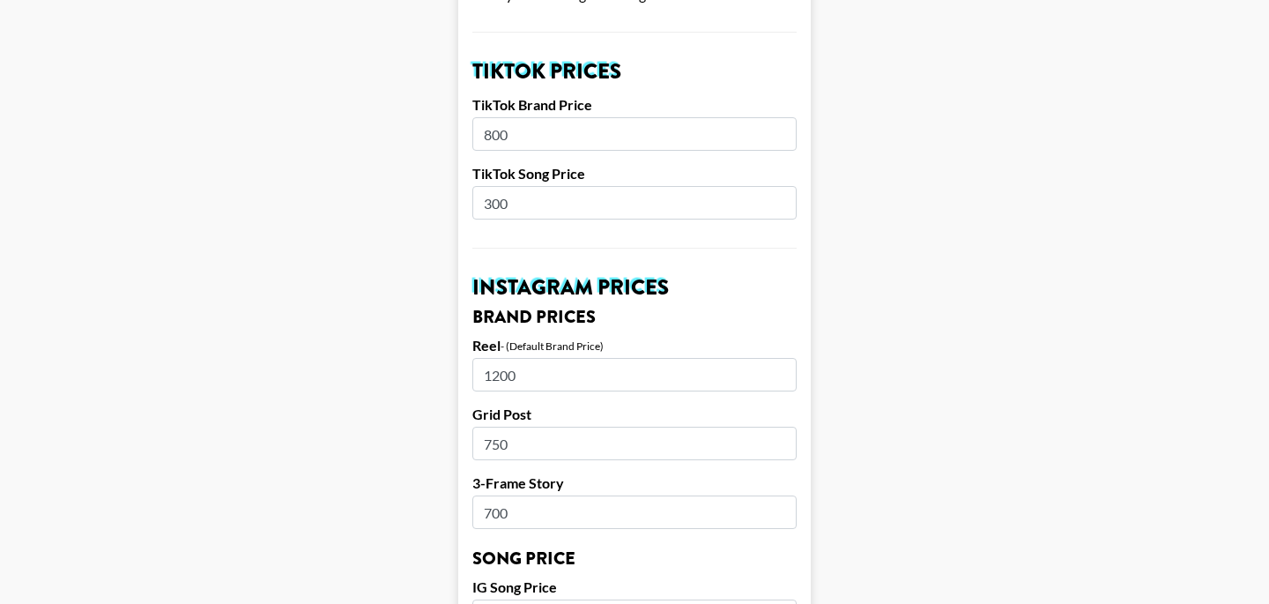
click at [473, 495] on input "700" at bounding box center [635, 511] width 324 height 33
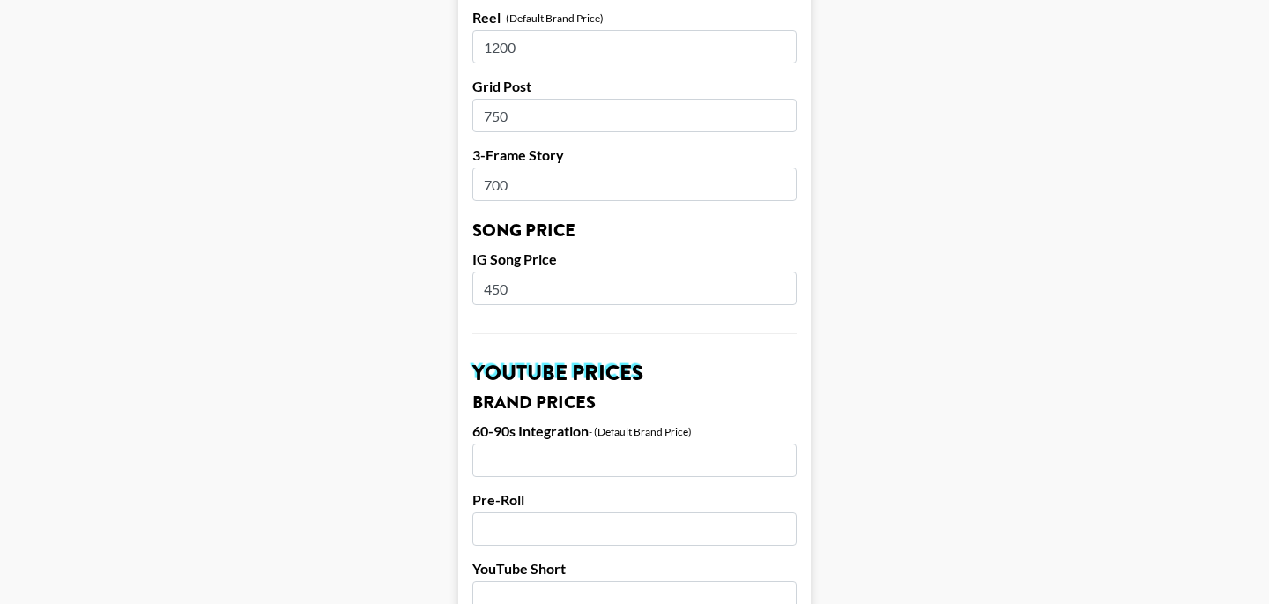
scroll to position [948, 0]
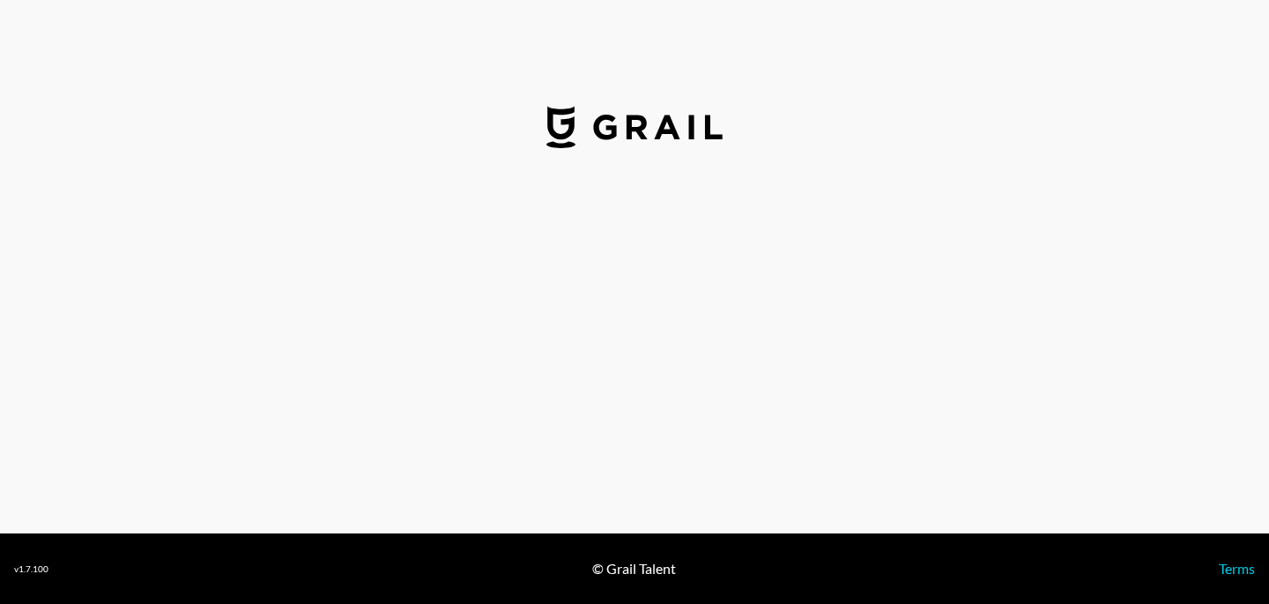
select select "USD"
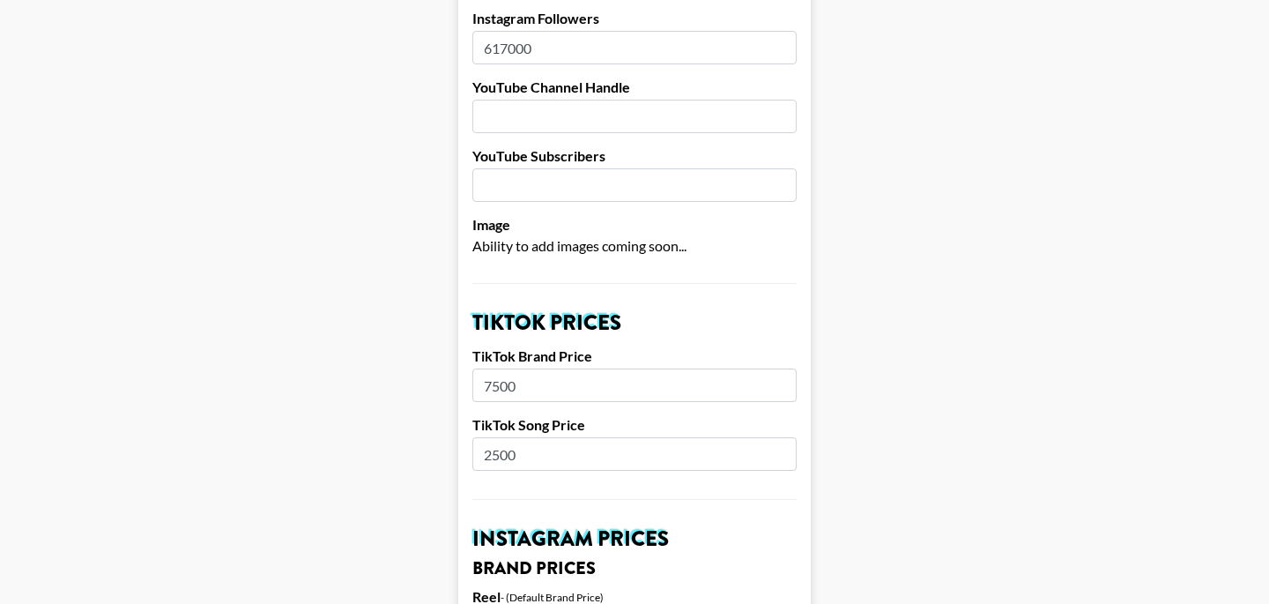
scroll to position [387, 0]
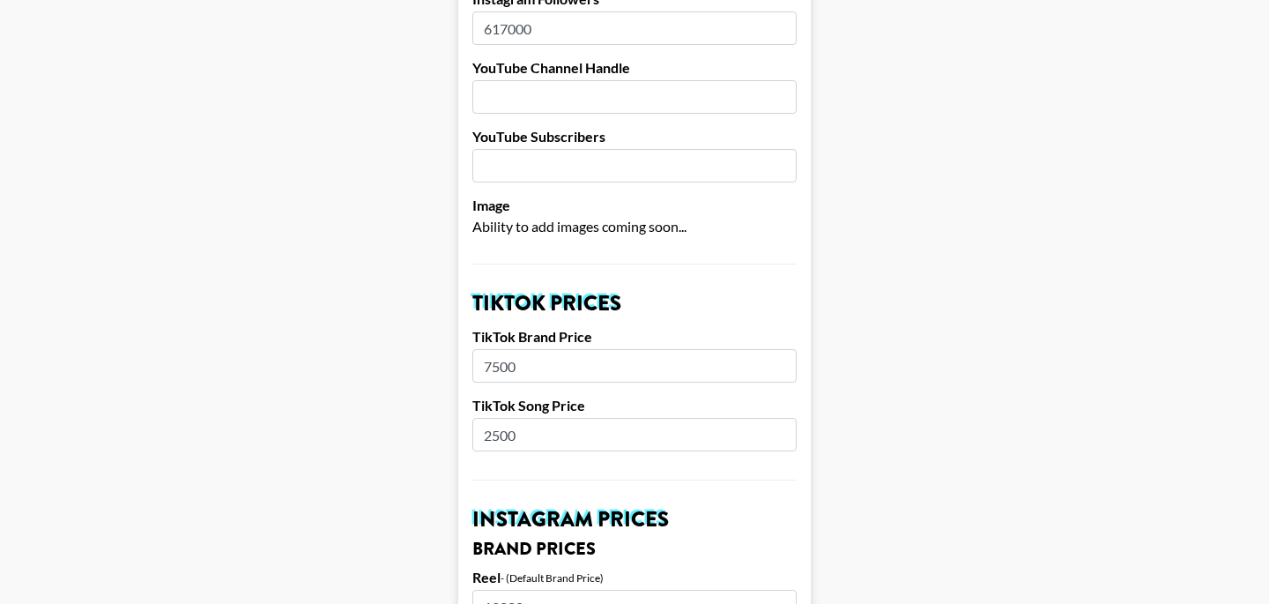
drag, startPoint x: 537, startPoint y: 338, endPoint x: 381, endPoint y: 337, distance: 156.0
drag, startPoint x: 547, startPoint y: 406, endPoint x: 461, endPoint y: 406, distance: 85.5
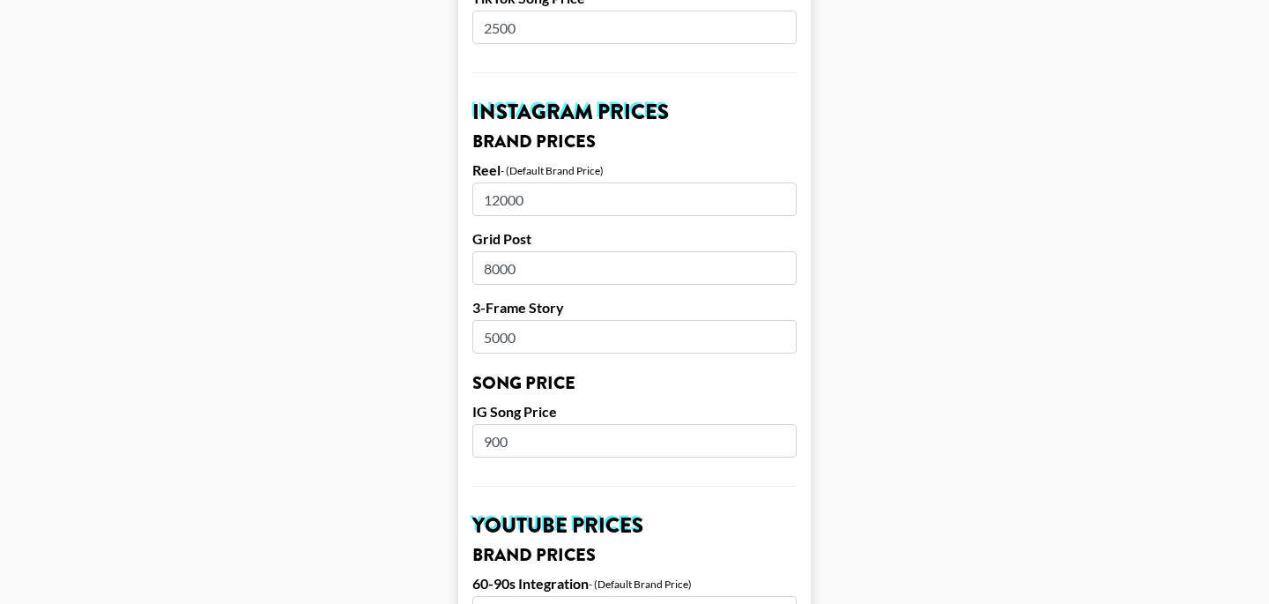
scroll to position [809, 0]
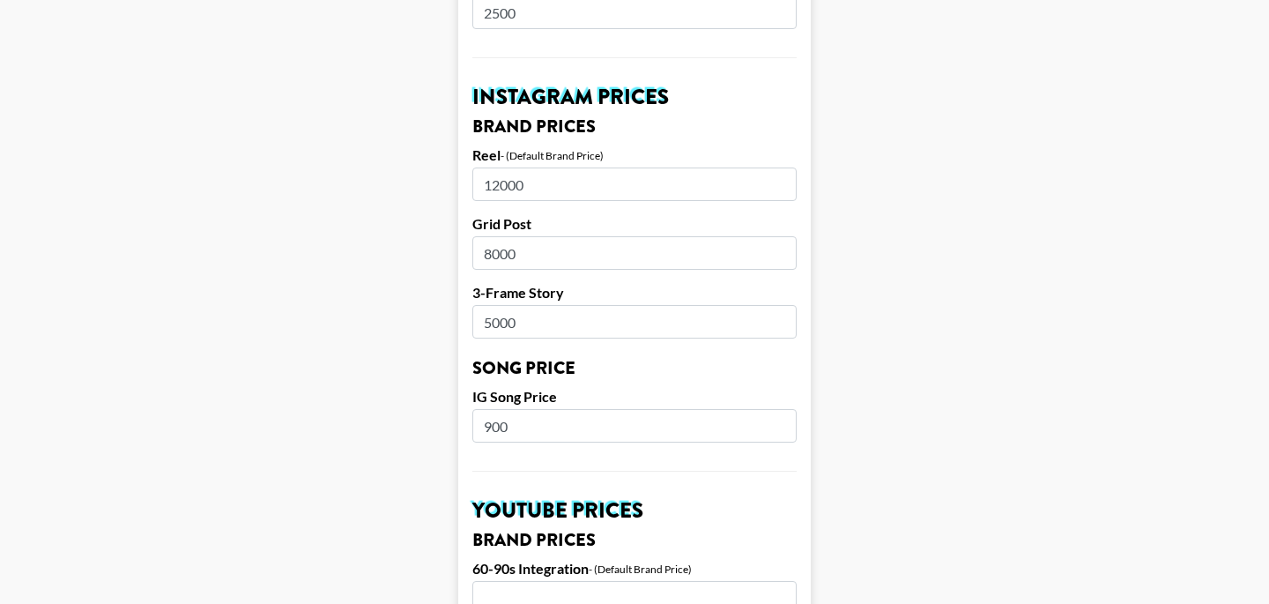
drag, startPoint x: 553, startPoint y: 166, endPoint x: 368, endPoint y: 148, distance: 185.1
click at [368, 148] on main "Airtable ID: recDOwVrm26rYrmDk Manager(s) [PERSON_NAME][EMAIL_ADDRESS][PERSON_N…" at bounding box center [634, 398] width 1241 height 2219
drag, startPoint x: 542, startPoint y: 225, endPoint x: 376, endPoint y: 222, distance: 166.6
click at [376, 222] on main "Airtable ID: recDOwVrm26rYrmDk Manager(s) [PERSON_NAME][EMAIL_ADDRESS][PERSON_N…" at bounding box center [634, 398] width 1241 height 2219
drag, startPoint x: 551, startPoint y: 301, endPoint x: 426, endPoint y: 300, distance: 125.2
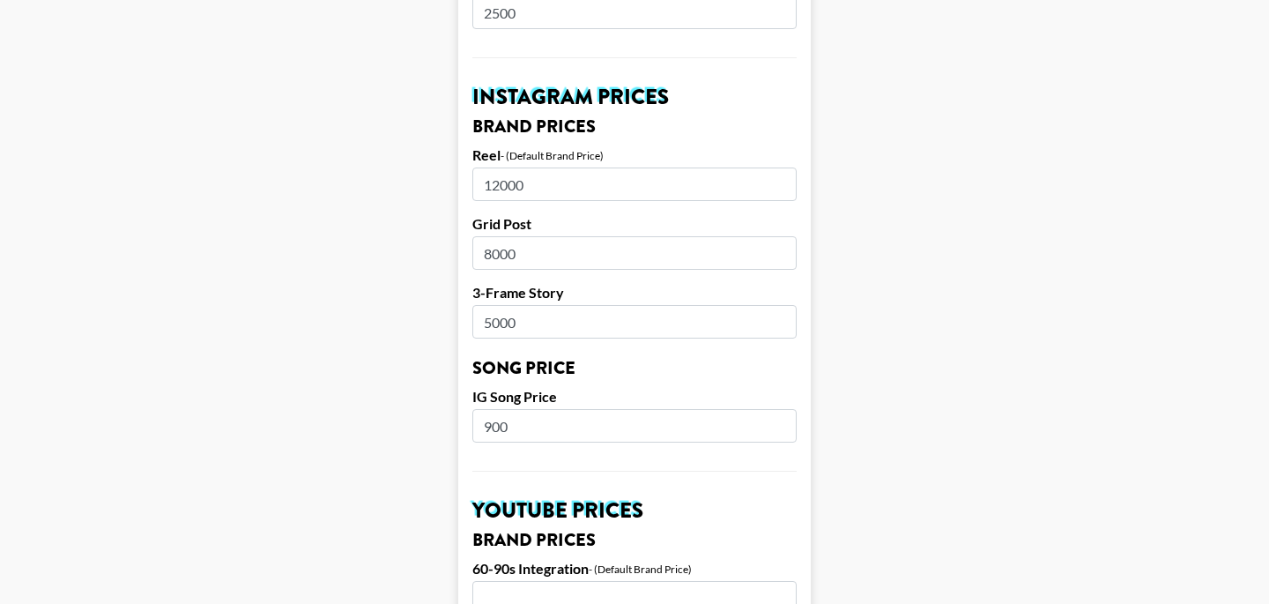
click at [426, 300] on main "Airtable ID: recDOwVrm26rYrmDk Manager(s) [PERSON_NAME][EMAIL_ADDRESS][PERSON_N…" at bounding box center [634, 398] width 1241 height 2219
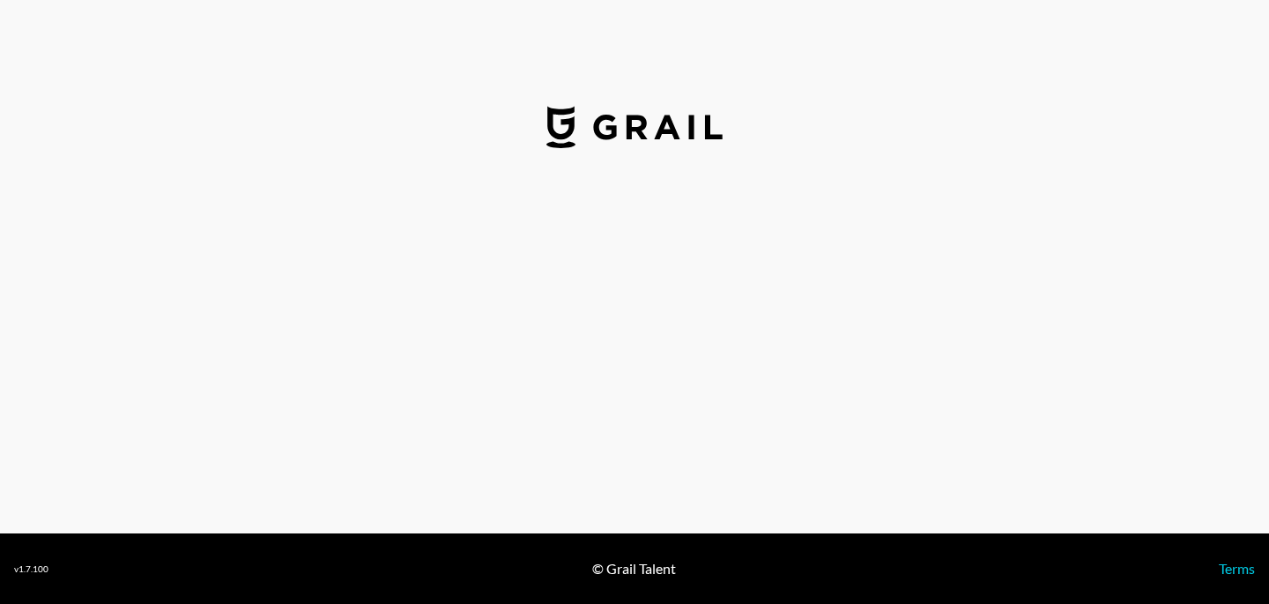
select select "USD"
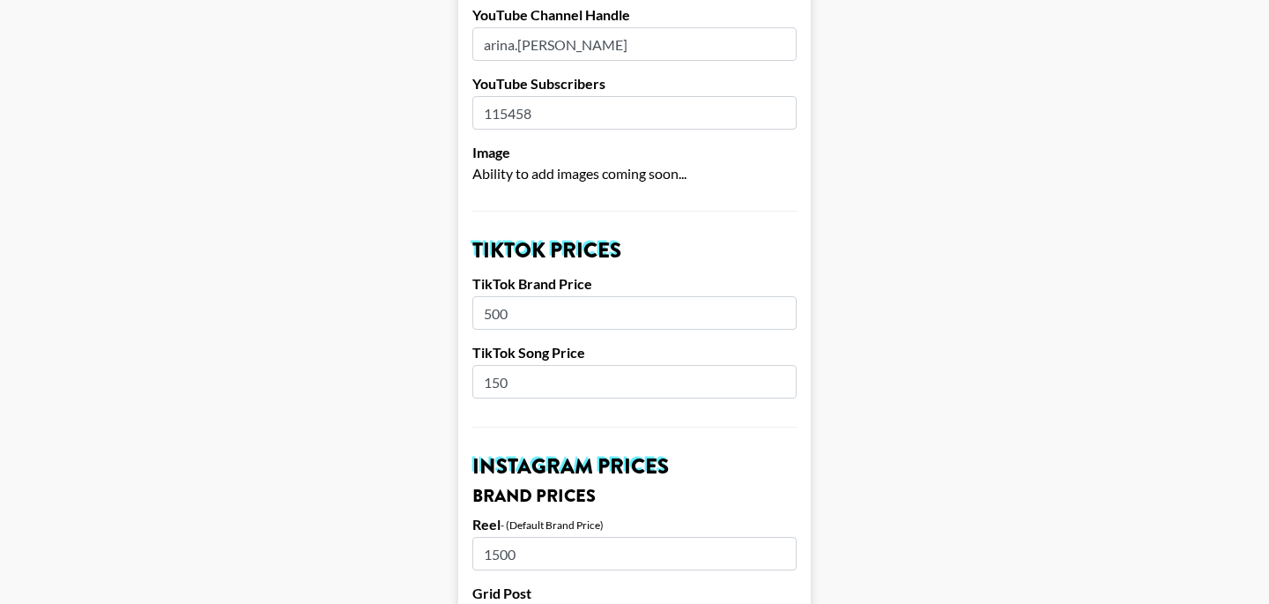
scroll to position [441, 0]
drag, startPoint x: 534, startPoint y: 287, endPoint x: 432, endPoint y: 286, distance: 102.3
drag, startPoint x: 522, startPoint y: 349, endPoint x: 406, endPoint y: 347, distance: 115.5
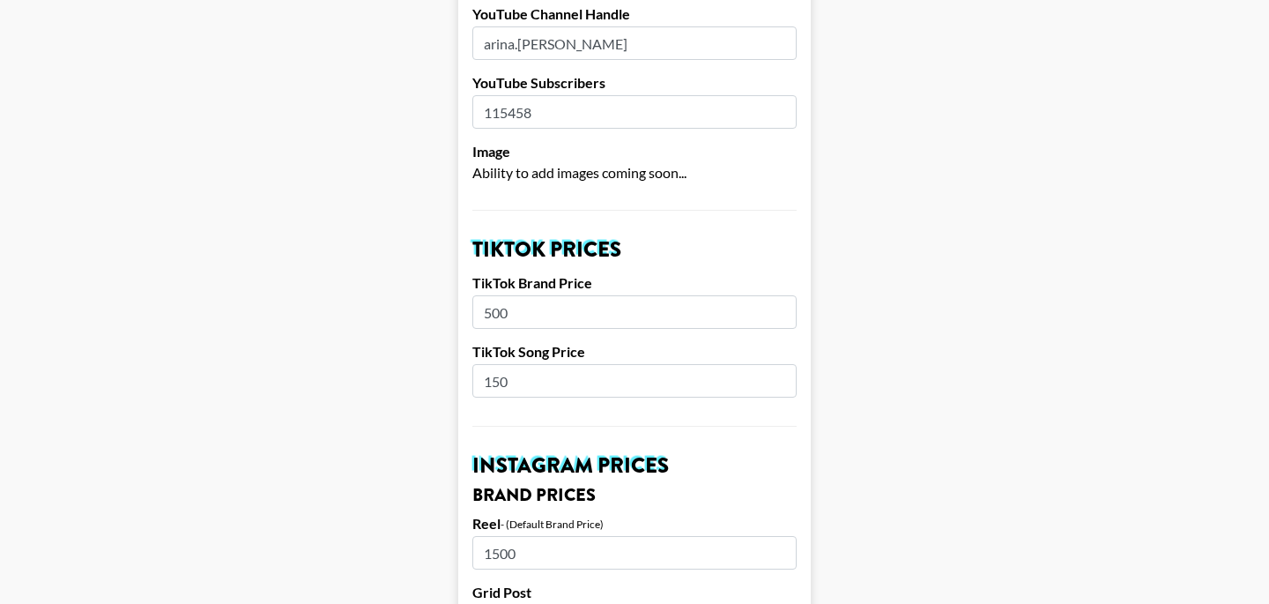
paste input "50"
type input "5"
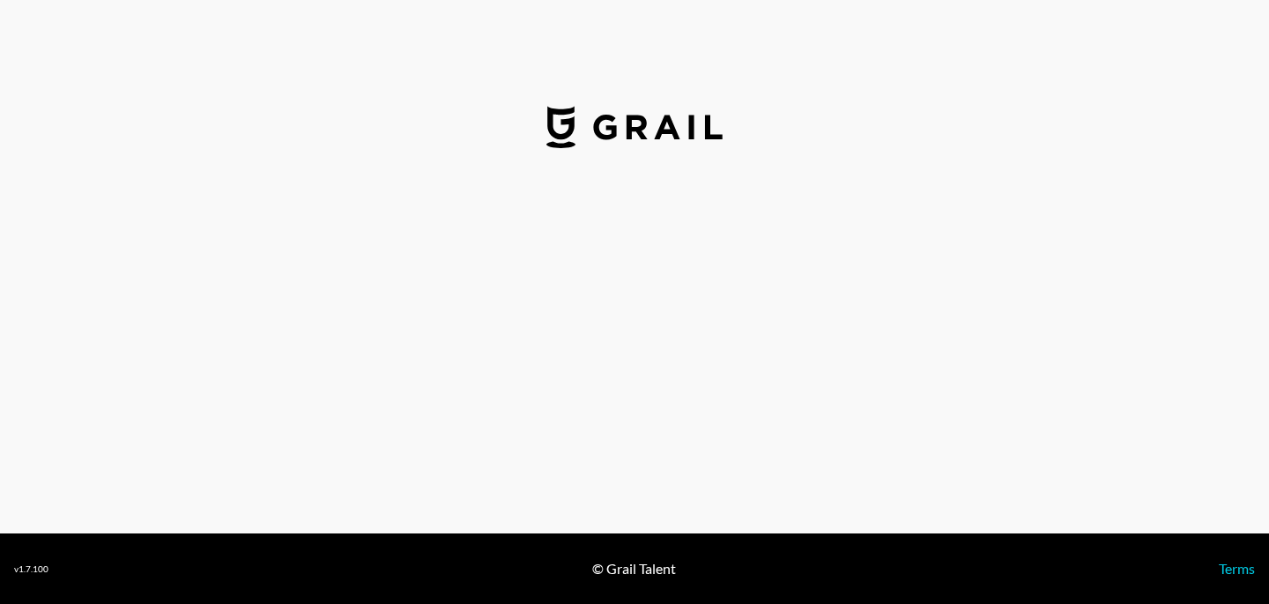
select select "USD"
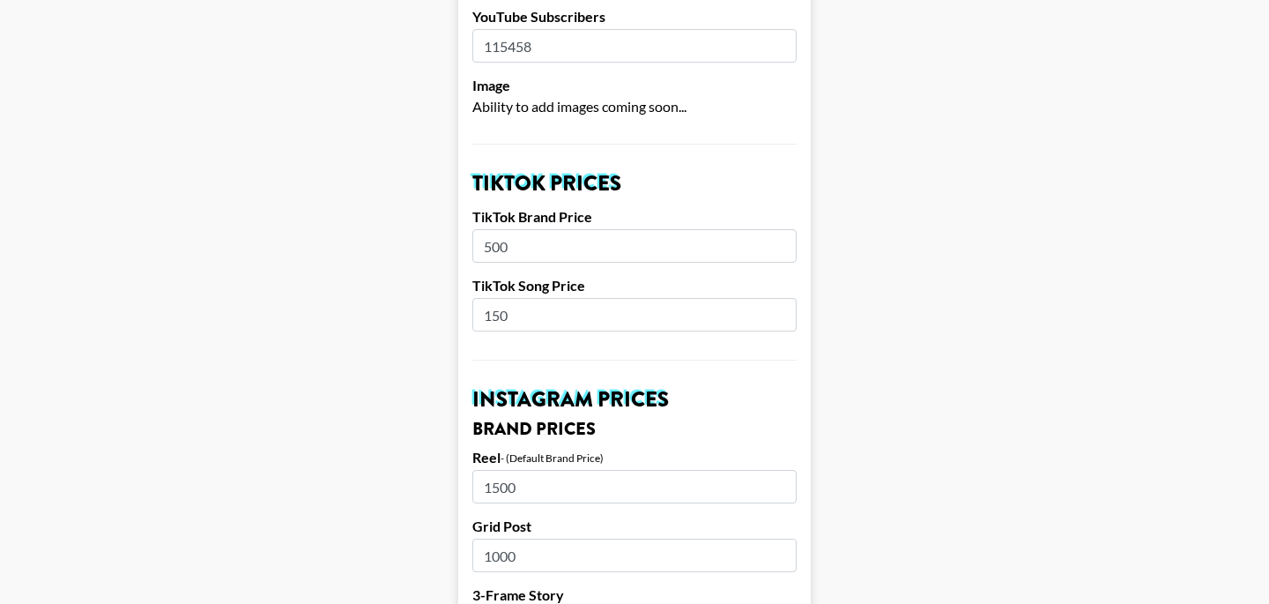
scroll to position [514, 0]
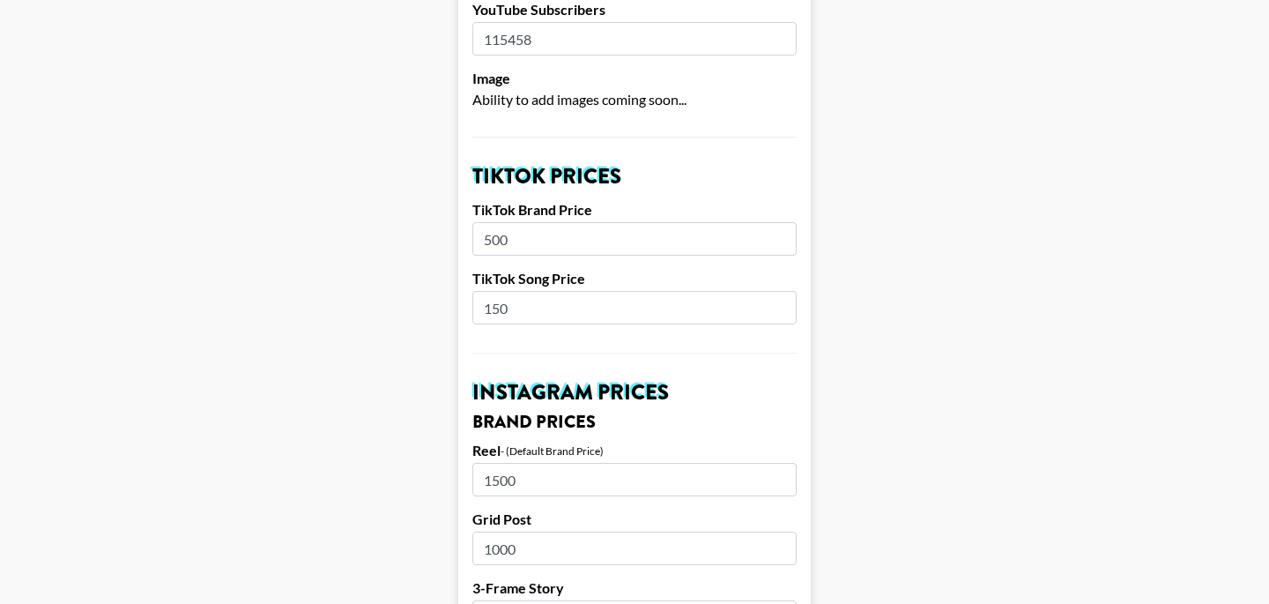
drag, startPoint x: 531, startPoint y: 288, endPoint x: 376, endPoint y: 287, distance: 154.3
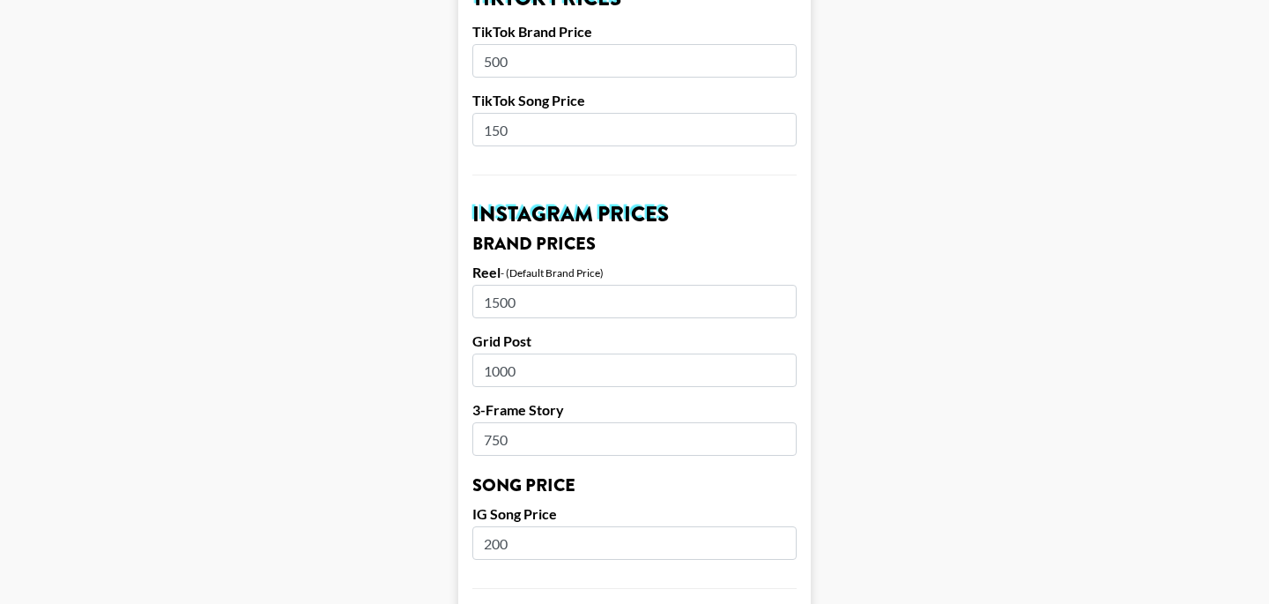
scroll to position [713, 0]
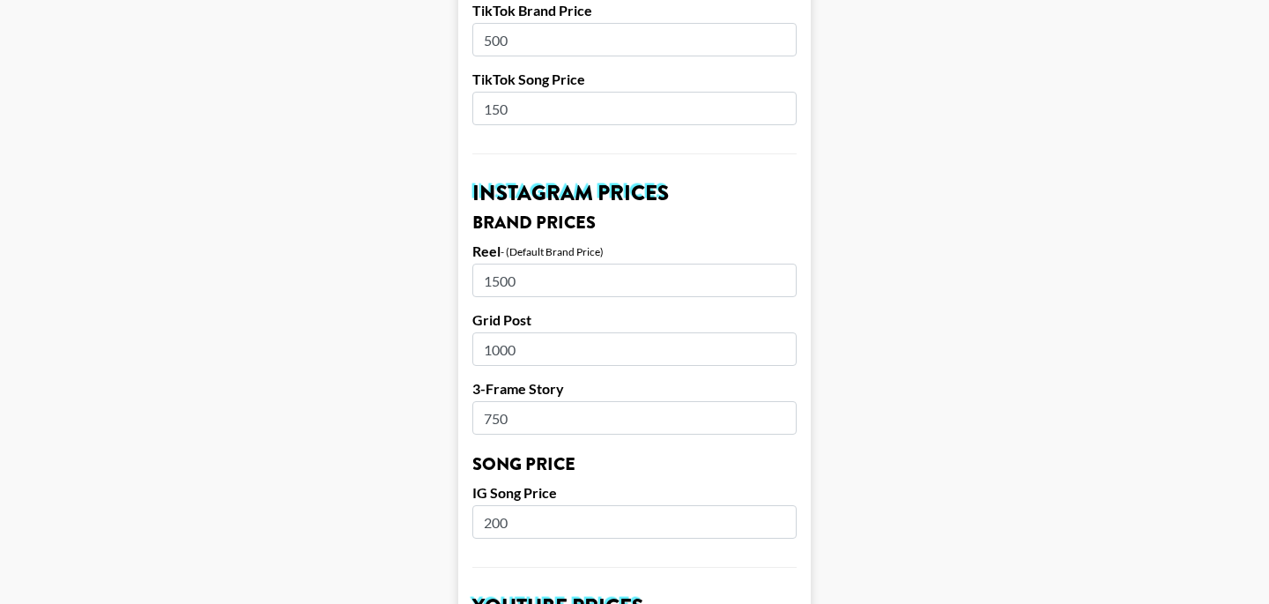
drag, startPoint x: 694, startPoint y: 406, endPoint x: 637, endPoint y: 361, distance: 72.1
click at [637, 380] on div "3-Frame Story 750" at bounding box center [635, 407] width 324 height 55
drag, startPoint x: 542, startPoint y: 242, endPoint x: 629, endPoint y: 290, distance: 99.4
click at [629, 290] on form "Airtable ID: rec8poFG4HF9k6mof Manager(s) bernadine.vanniekerk@grail-talent.com…" at bounding box center [634, 495] width 353 height 2219
drag, startPoint x: 533, startPoint y: 326, endPoint x: 465, endPoint y: 326, distance: 67.9
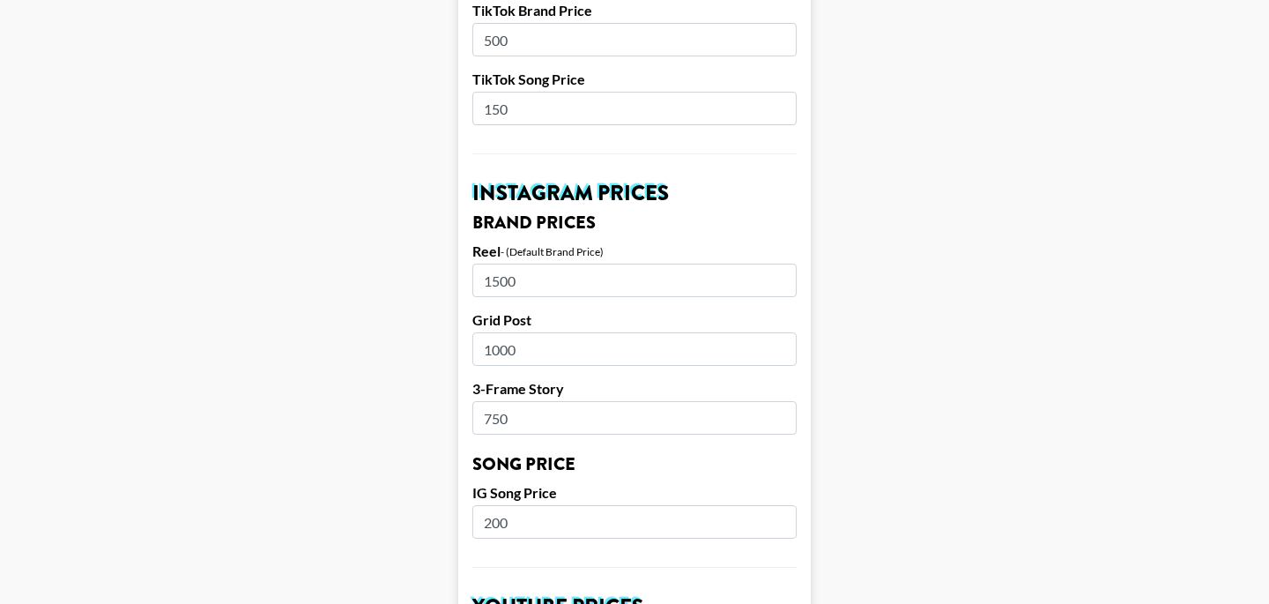
click at [465, 326] on form "Airtable ID: rec8poFG4HF9k6mof Manager(s) bernadine.vanniekerk@grail-talent.com…" at bounding box center [634, 495] width 353 height 2219
drag, startPoint x: 530, startPoint y: 402, endPoint x: 384, endPoint y: 378, distance: 147.4
click at [384, 378] on main "Airtable ID: rec8poFG4HF9k6mof Manager(s) bernadine.vanniekerk@grail-talent.com…" at bounding box center [634, 495] width 1241 height 2219
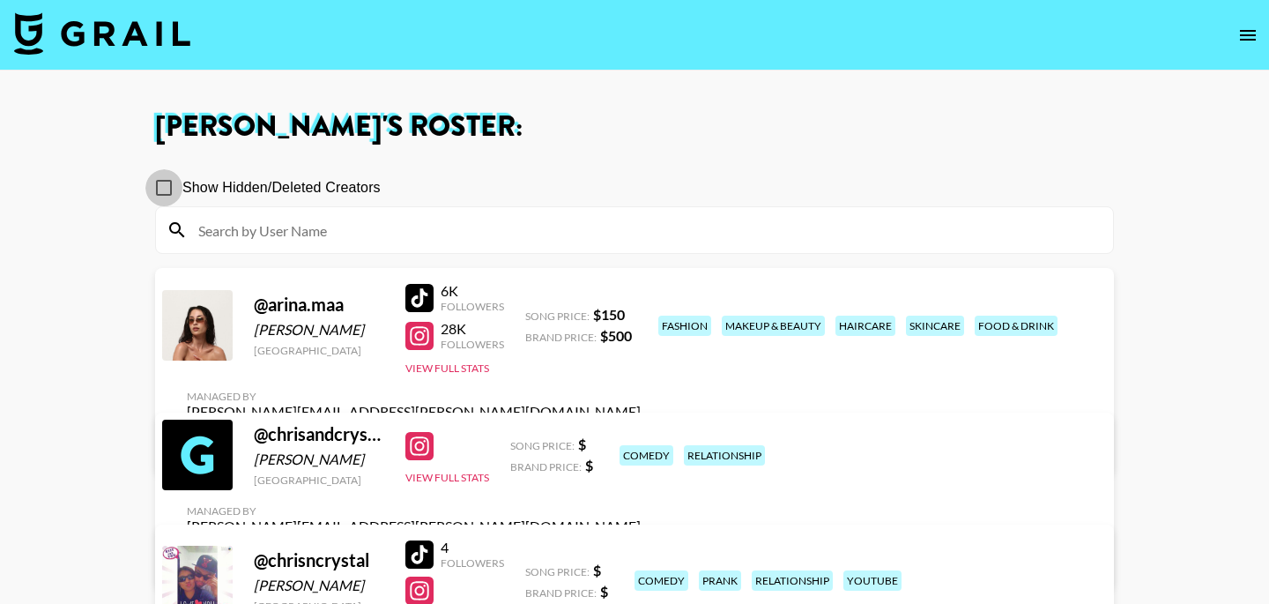
click at [162, 181] on input "Show Hidden/Deleted Creators" at bounding box center [163, 187] width 37 height 37
click at [167, 192] on input "Show Hidden/Deleted Creators" at bounding box center [163, 187] width 37 height 37
checkbox input "false"
